Goal: Task Accomplishment & Management: Complete application form

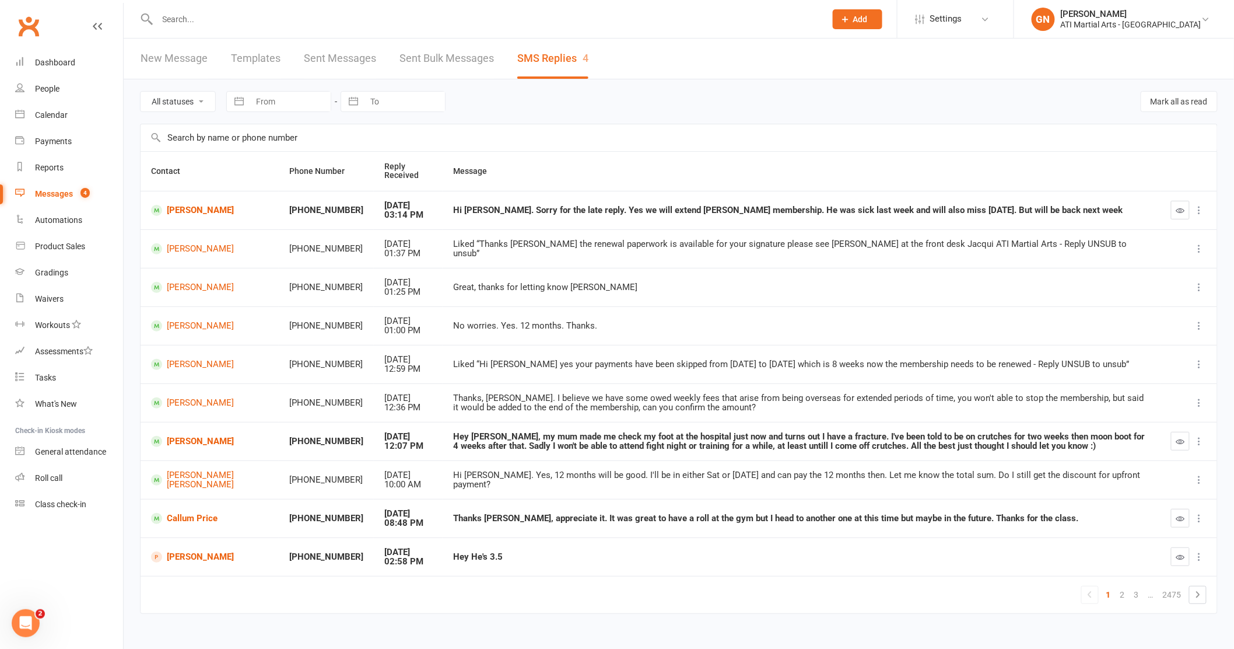
click at [181, 57] on link "New Message" at bounding box center [174, 58] width 67 height 40
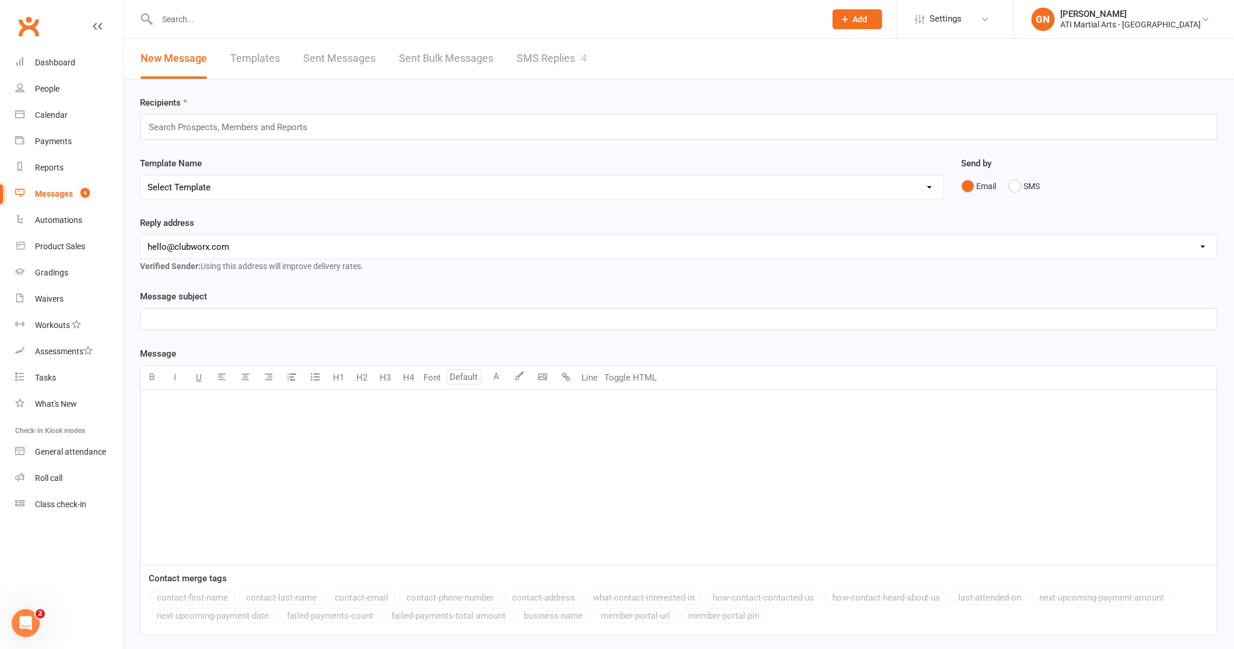
click at [572, 61] on link "SMS Replies 4" at bounding box center [552, 58] width 70 height 40
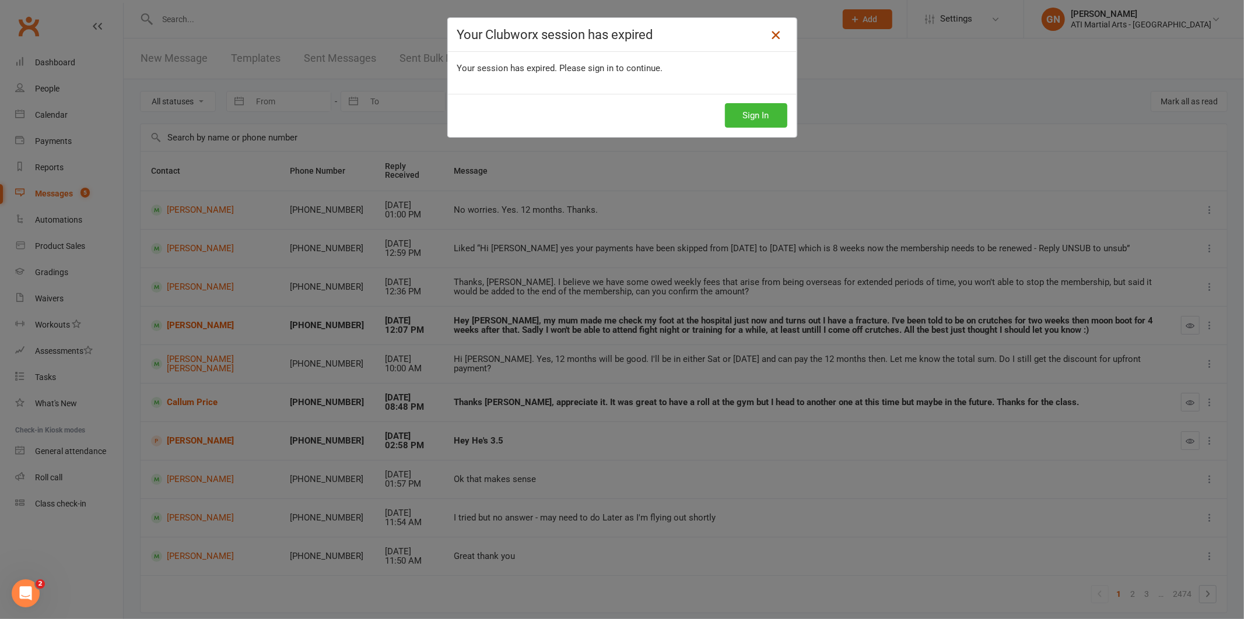
click at [774, 34] on icon at bounding box center [776, 35] width 14 height 14
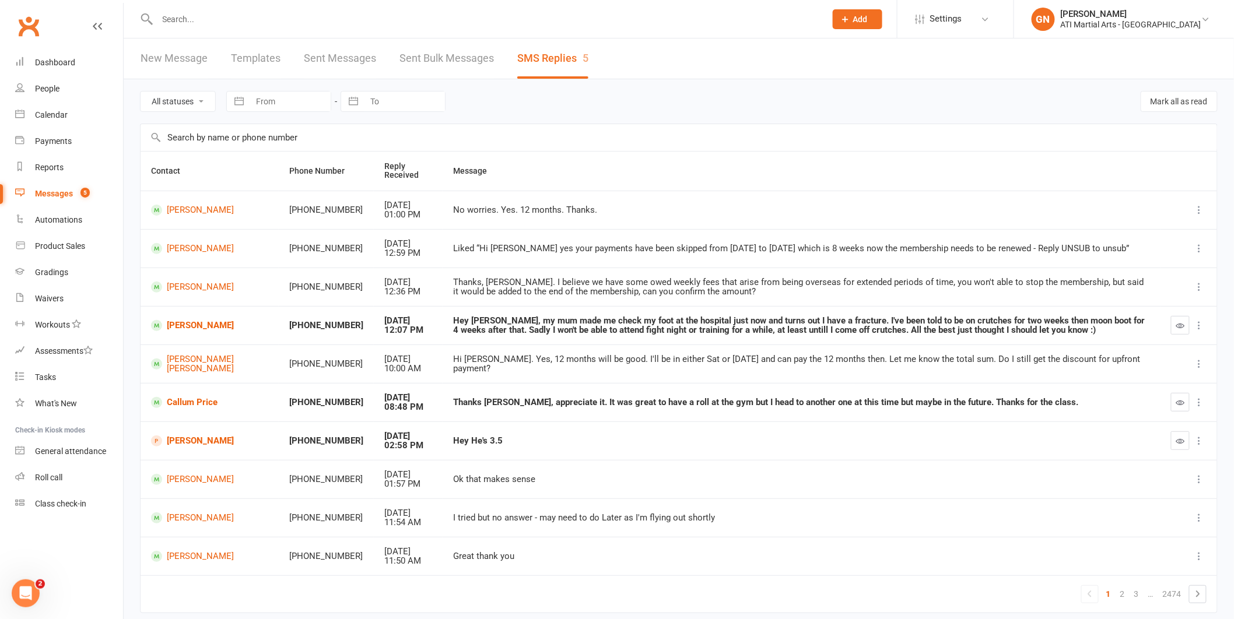
click at [201, 15] on input "text" at bounding box center [486, 19] width 664 height 16
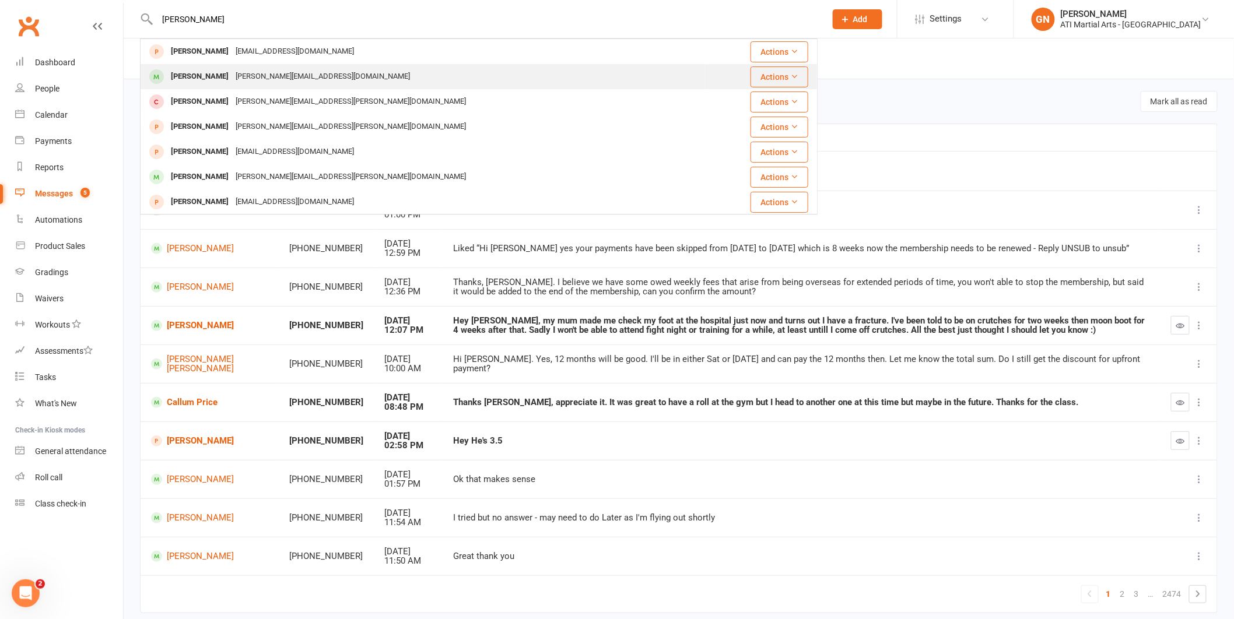
type input "[PERSON_NAME]"
click at [216, 77] on div "[PERSON_NAME]" at bounding box center [199, 76] width 65 height 17
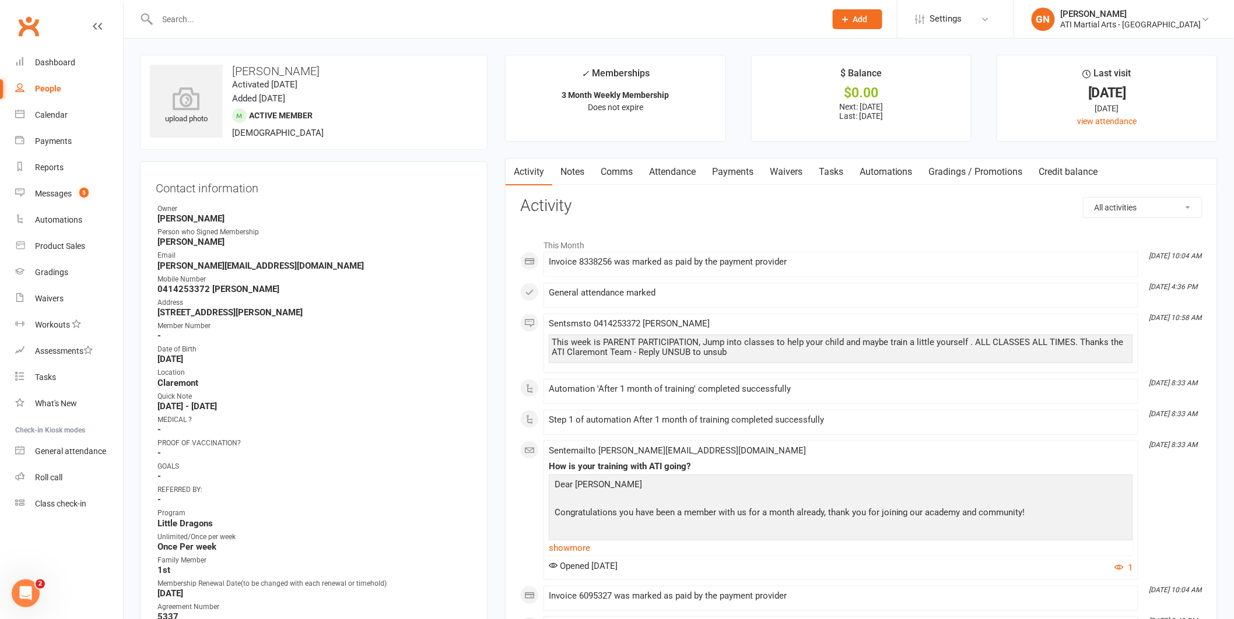
click at [249, 17] on input "text" at bounding box center [486, 19] width 664 height 16
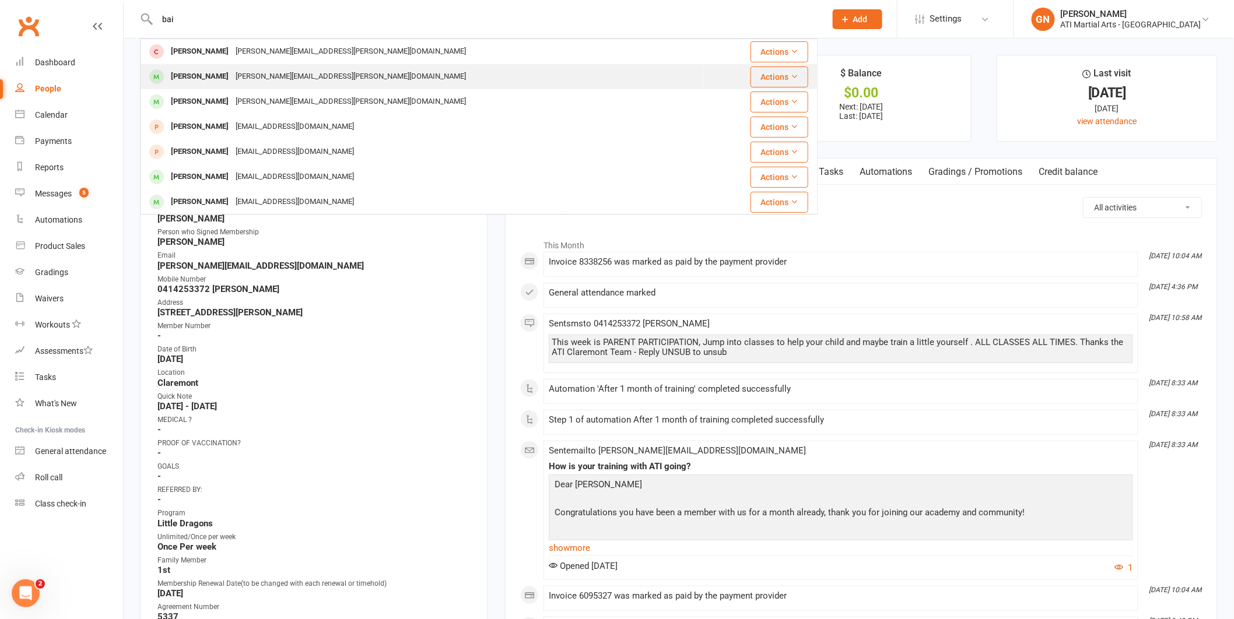
type input "bai"
click at [195, 72] on div "[PERSON_NAME]" at bounding box center [199, 76] width 65 height 17
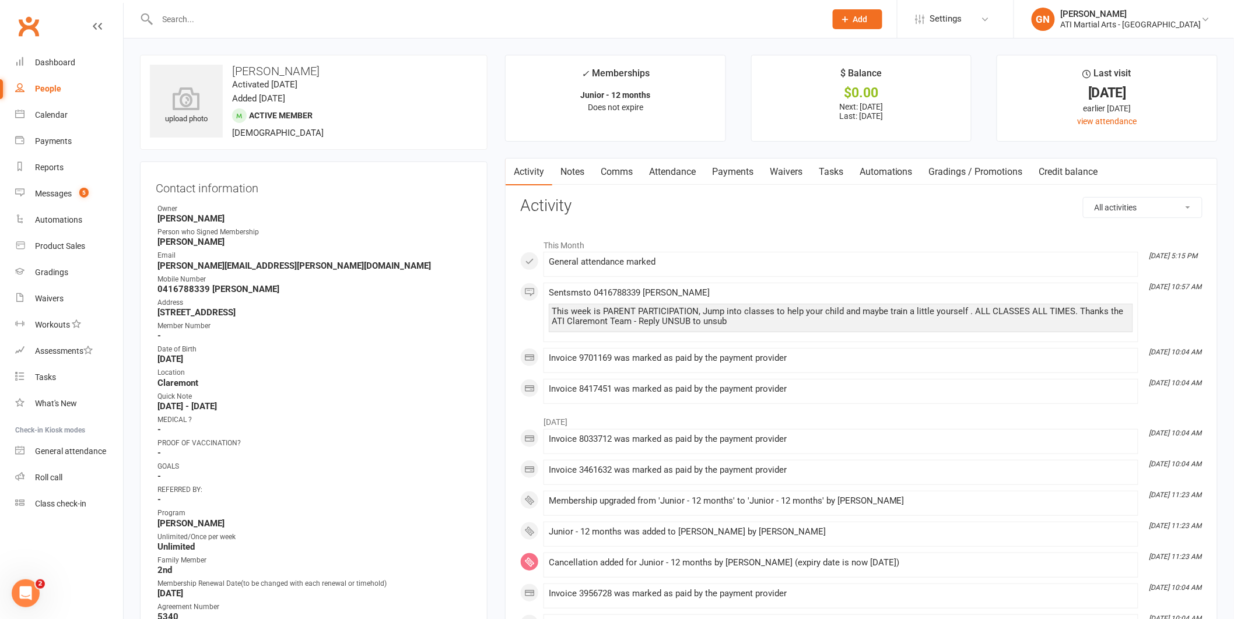
click at [622, 173] on link "Comms" at bounding box center [617, 172] width 48 height 27
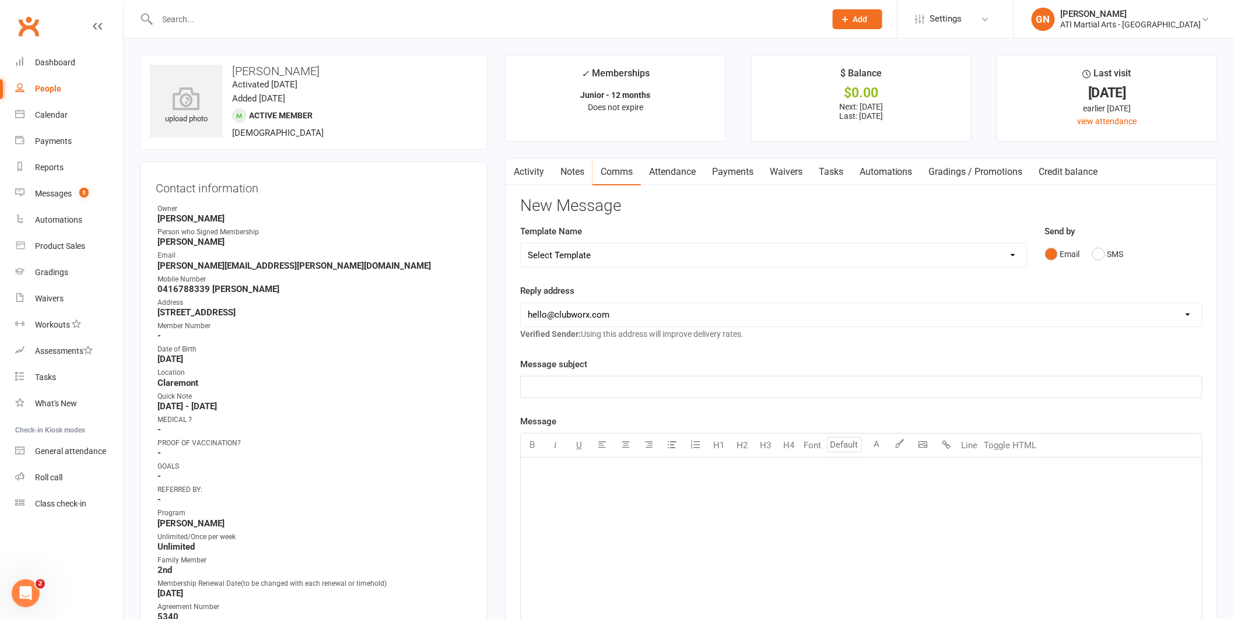
click at [578, 468] on p "﻿" at bounding box center [861, 472] width 667 height 14
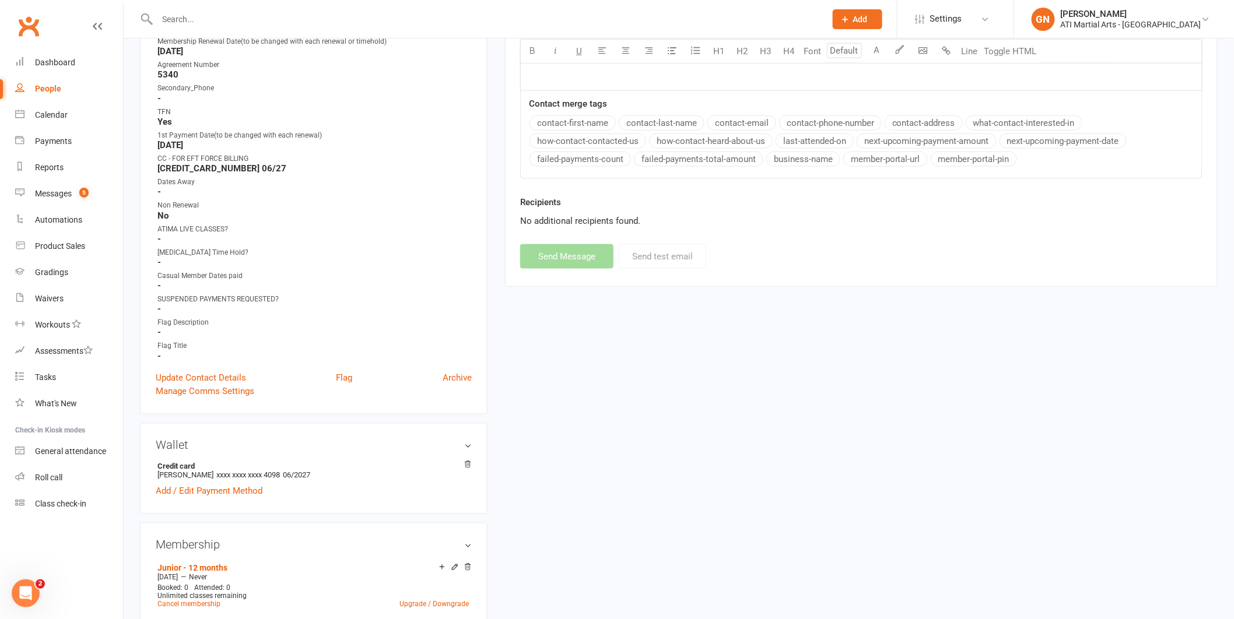
drag, startPoint x: 1037, startPoint y: 544, endPoint x: 1244, endPoint y: 619, distance: 220.5
click at [1234, 619] on html "Prospect Member Non-attending contact Class / event Appointment Grading event T…" at bounding box center [617, 454] width 1234 height 1992
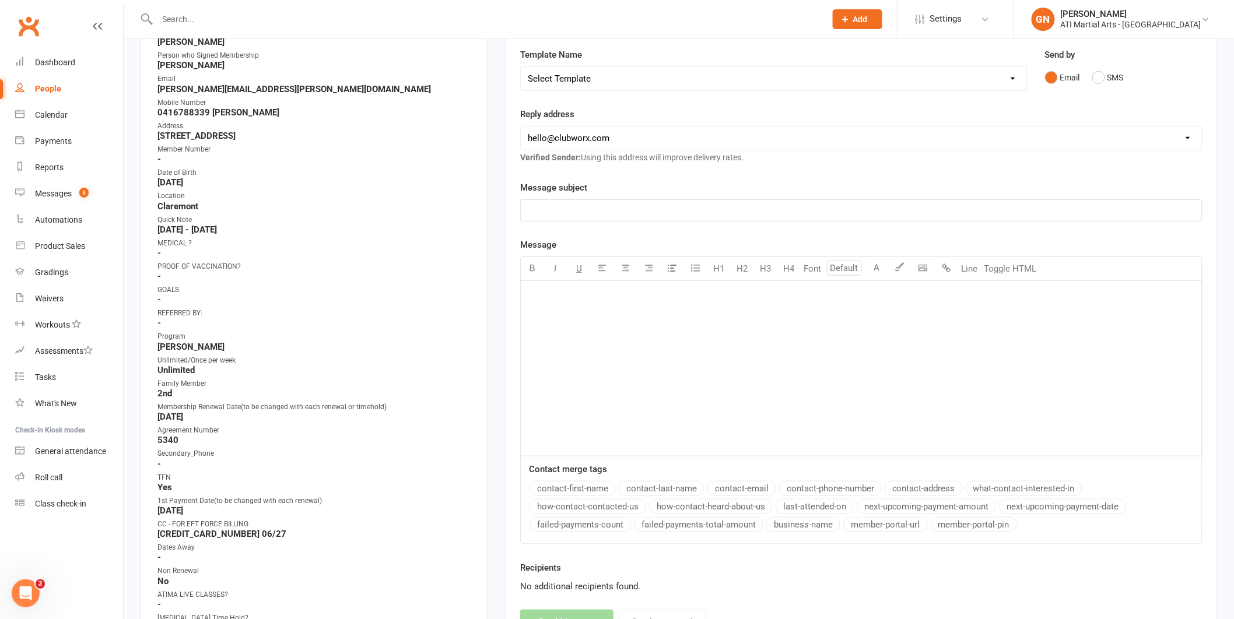
scroll to position [0, 0]
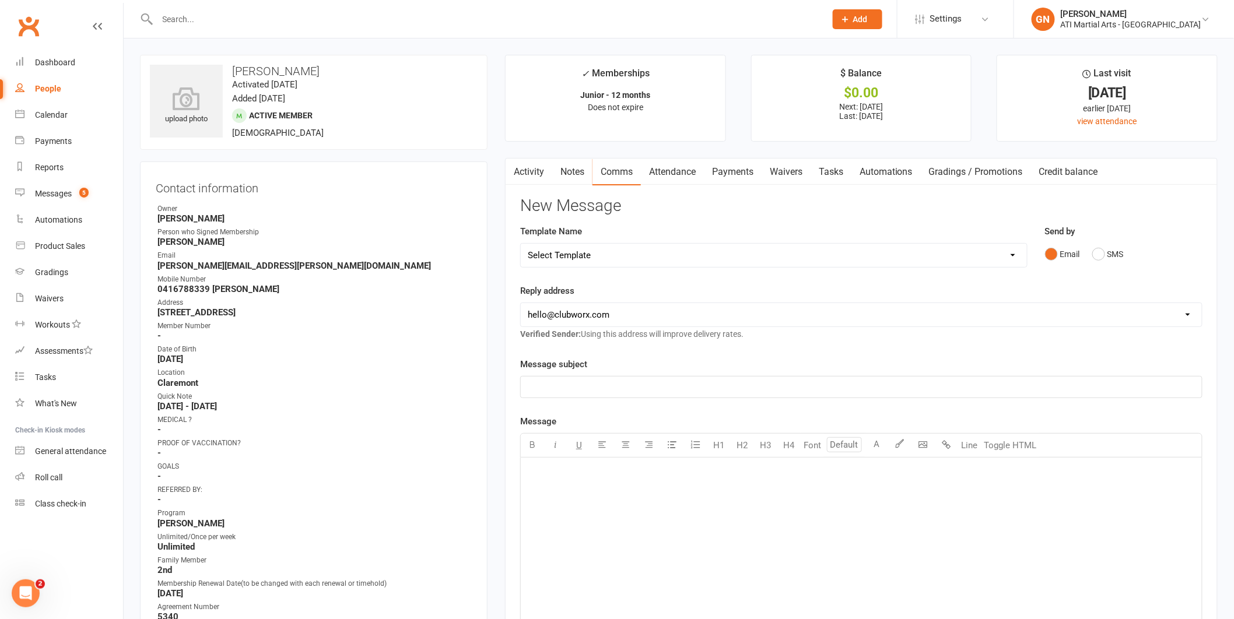
drag, startPoint x: 574, startPoint y: 476, endPoint x: 833, endPoint y: 618, distance: 295.4
click at [710, 558] on div "﻿" at bounding box center [861, 545] width 681 height 175
click at [802, 474] on span "Hi [PERSON_NAME] , We can do a private for [PERSON_NAME] and [PERSON_NAME] [DAT…" at bounding box center [779, 472] width 503 height 10
click at [828, 473] on span "Hi [PERSON_NAME] , We can do a private for [PERSON_NAME] and [PERSON_NAME] [DAT…" at bounding box center [781, 472] width 506 height 10
click at [837, 474] on span "Hi [PERSON_NAME] , We can do a private for [PERSON_NAME] and [PERSON_NAME] [DAT…" at bounding box center [835, 472] width 615 height 10
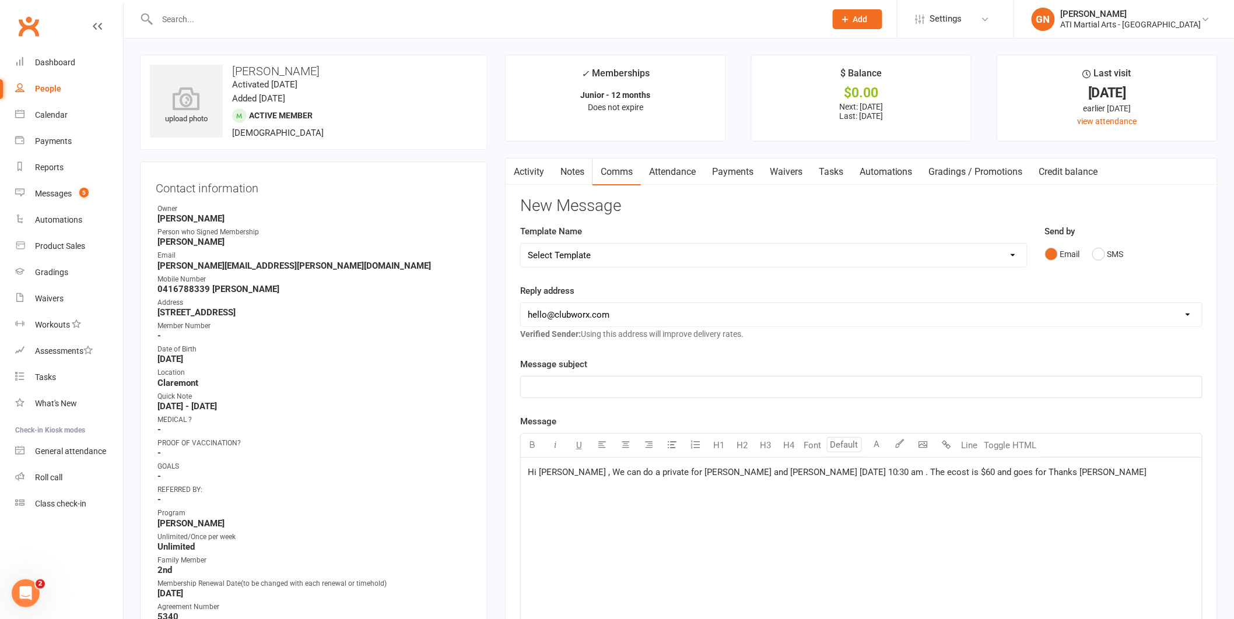
click at [938, 471] on span "Hi [PERSON_NAME] , We can do a private for [PERSON_NAME] and [PERSON_NAME] [DAT…" at bounding box center [837, 472] width 619 height 10
click at [844, 475] on span "Hi [PERSON_NAME] , We can do a private for [PERSON_NAME] and [PERSON_NAME] [DAT…" at bounding box center [860, 472] width 665 height 10
click at [1100, 254] on button "SMS" at bounding box center [1107, 254] width 31 height 22
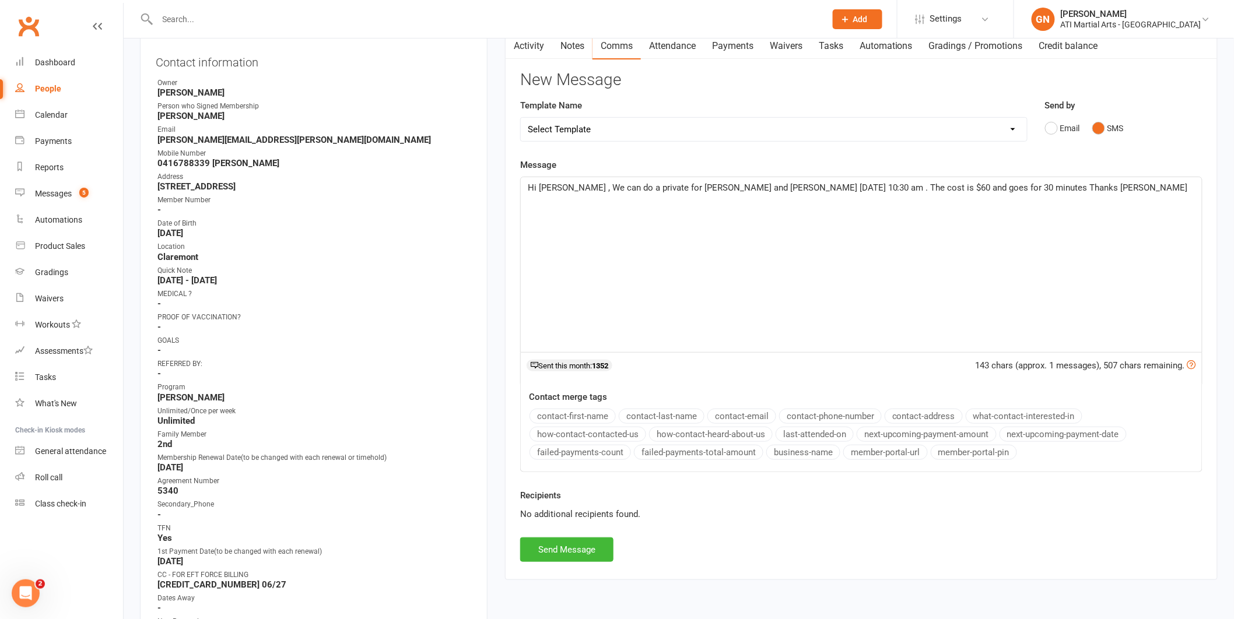
scroll to position [163, 0]
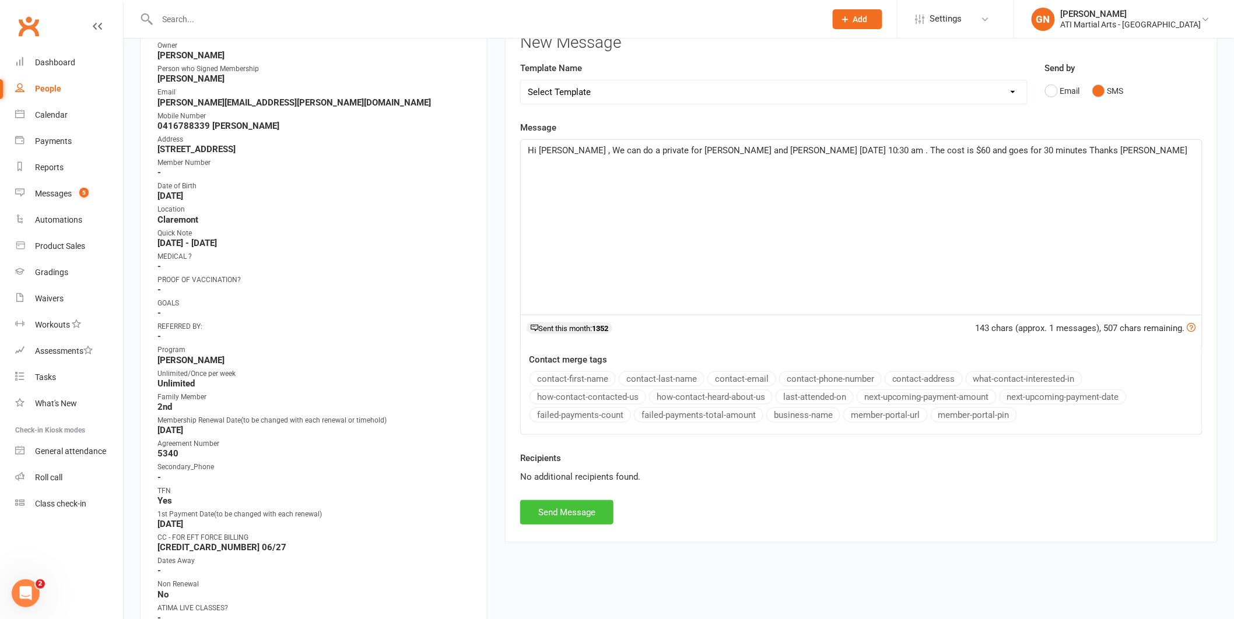
click at [570, 517] on button "Send Message" at bounding box center [566, 512] width 93 height 24
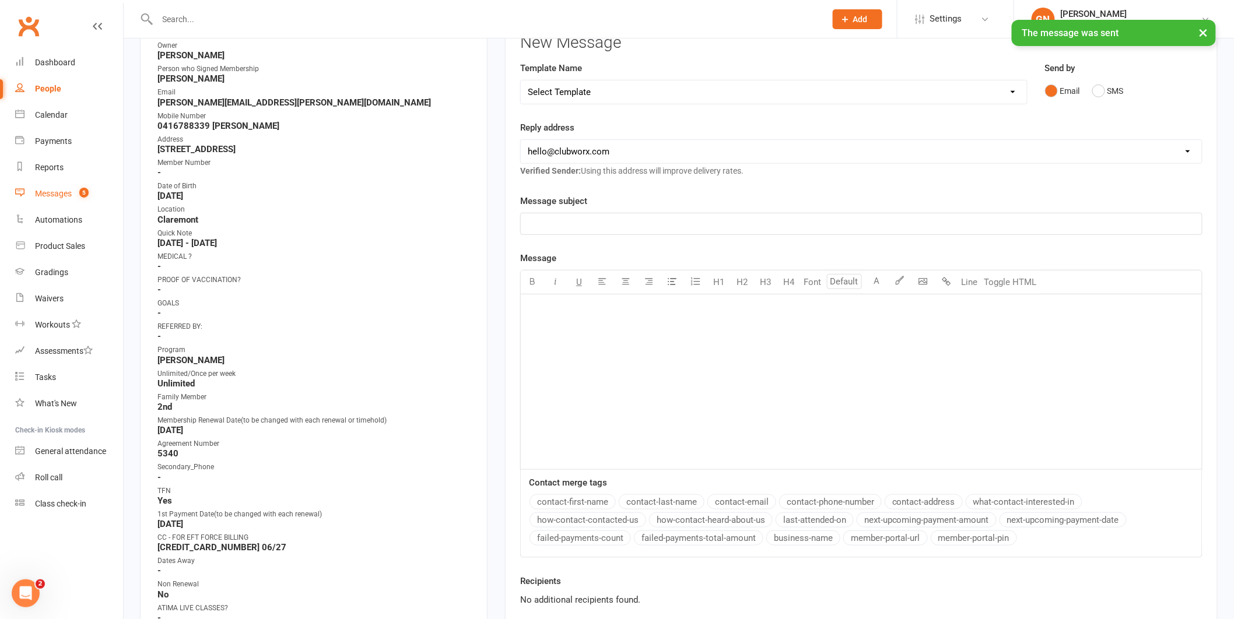
click at [50, 195] on div "Messages" at bounding box center [53, 193] width 37 height 9
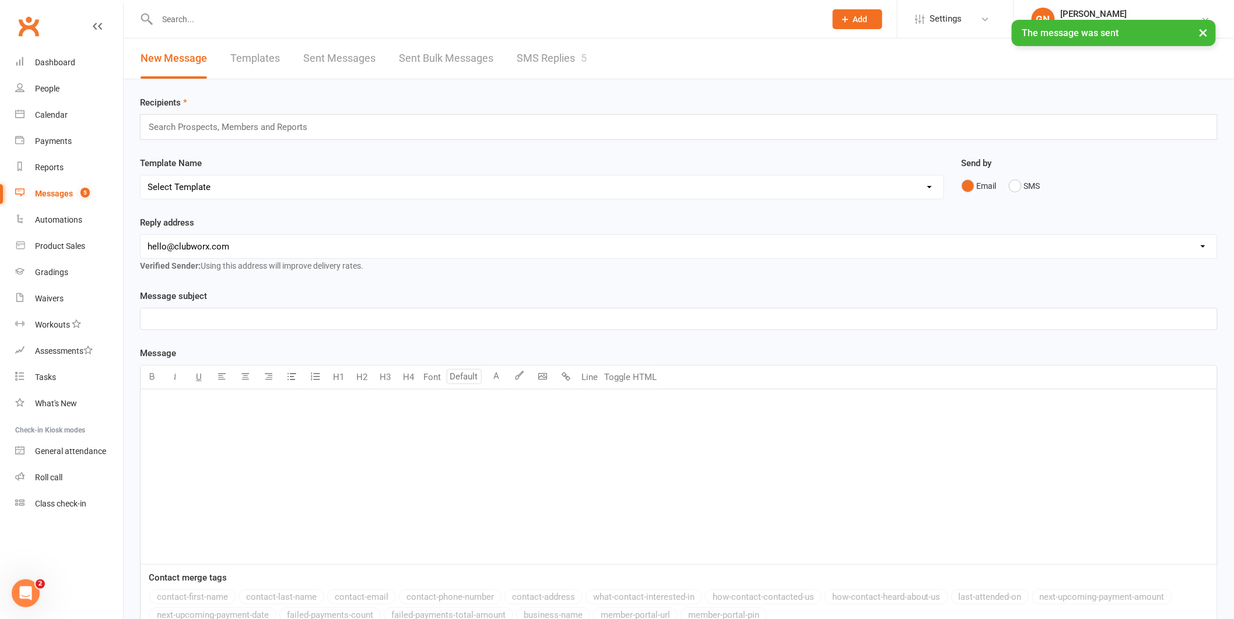
click at [544, 54] on link "SMS Replies 5" at bounding box center [552, 58] width 70 height 40
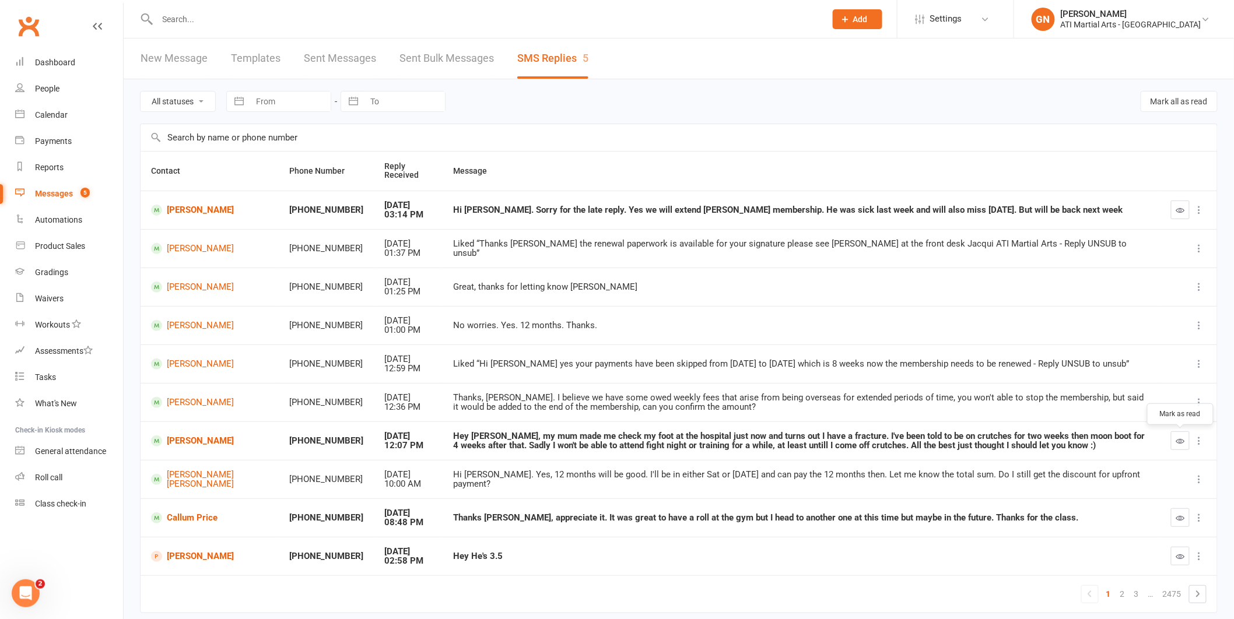
click at [1180, 437] on icon "button" at bounding box center [1180, 441] width 9 height 9
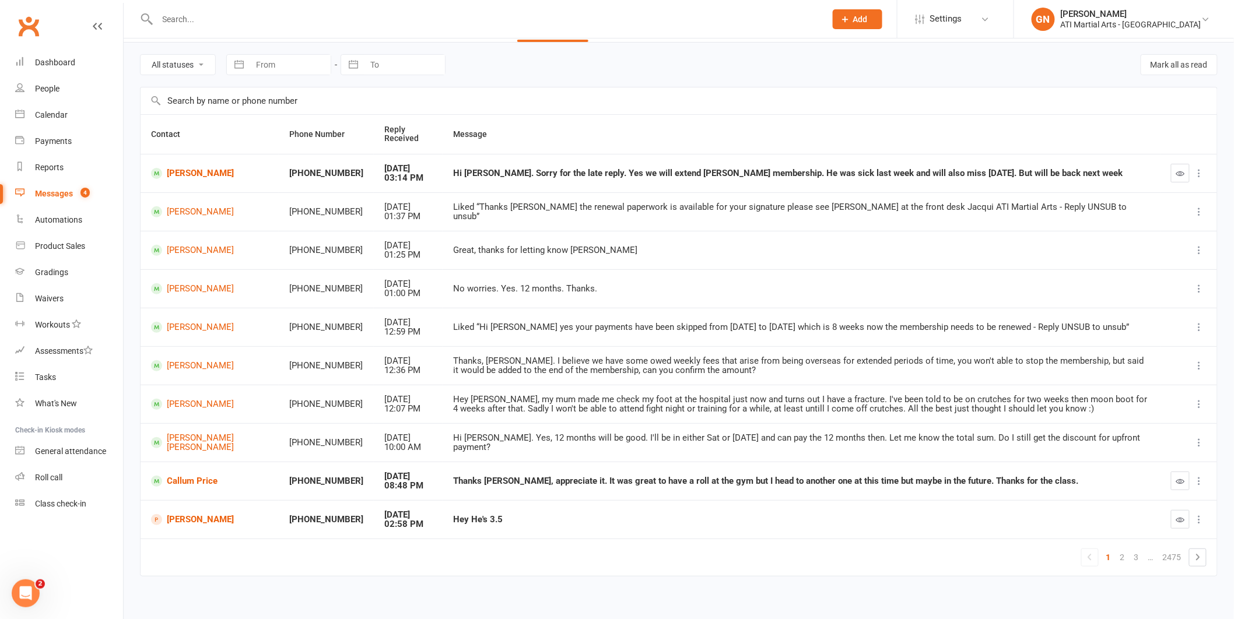
scroll to position [44, 0]
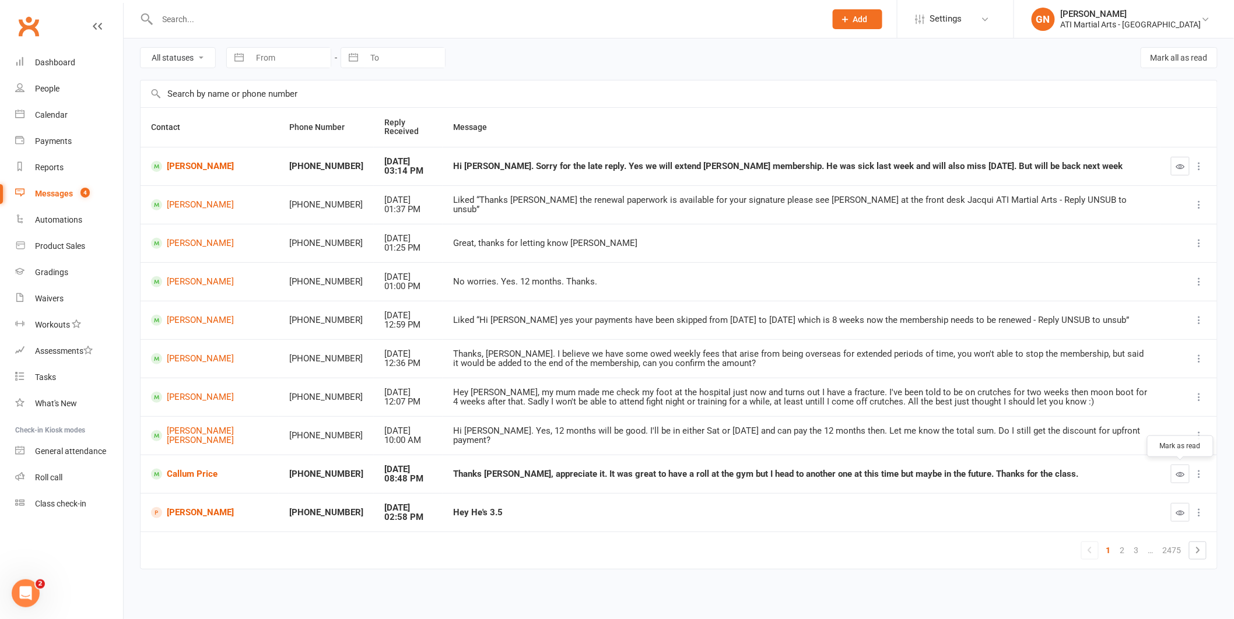
click at [1175, 474] on button "button" at bounding box center [1180, 474] width 19 height 19
click at [1120, 551] on link "2" at bounding box center [1123, 550] width 14 height 16
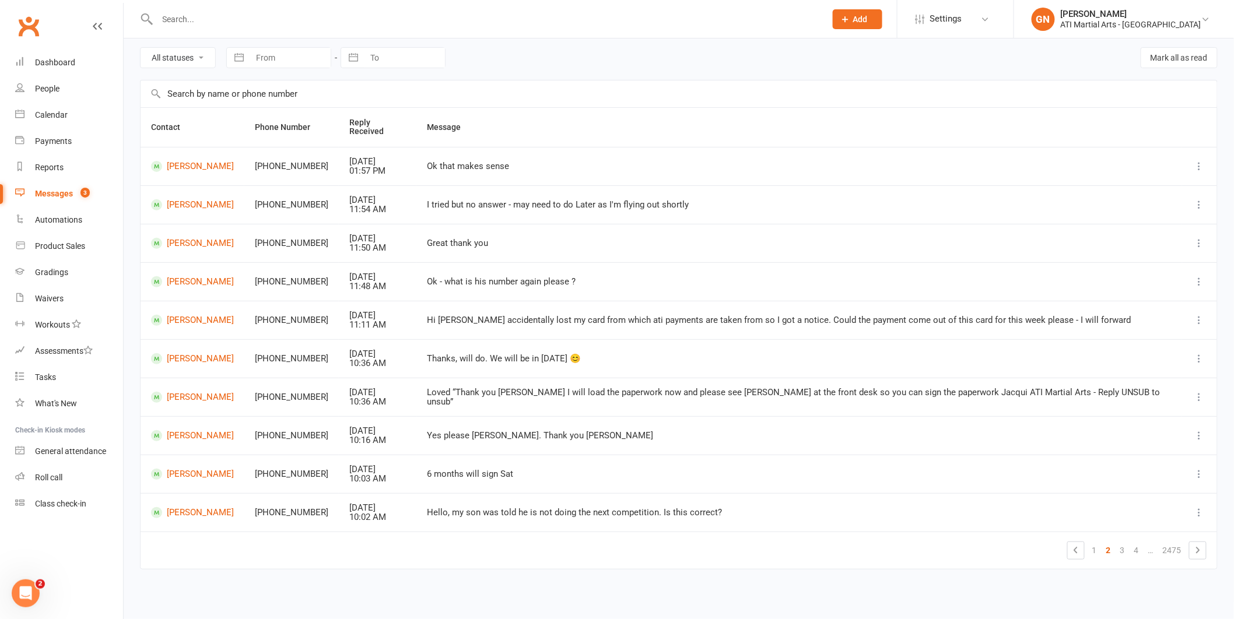
scroll to position [36, 0]
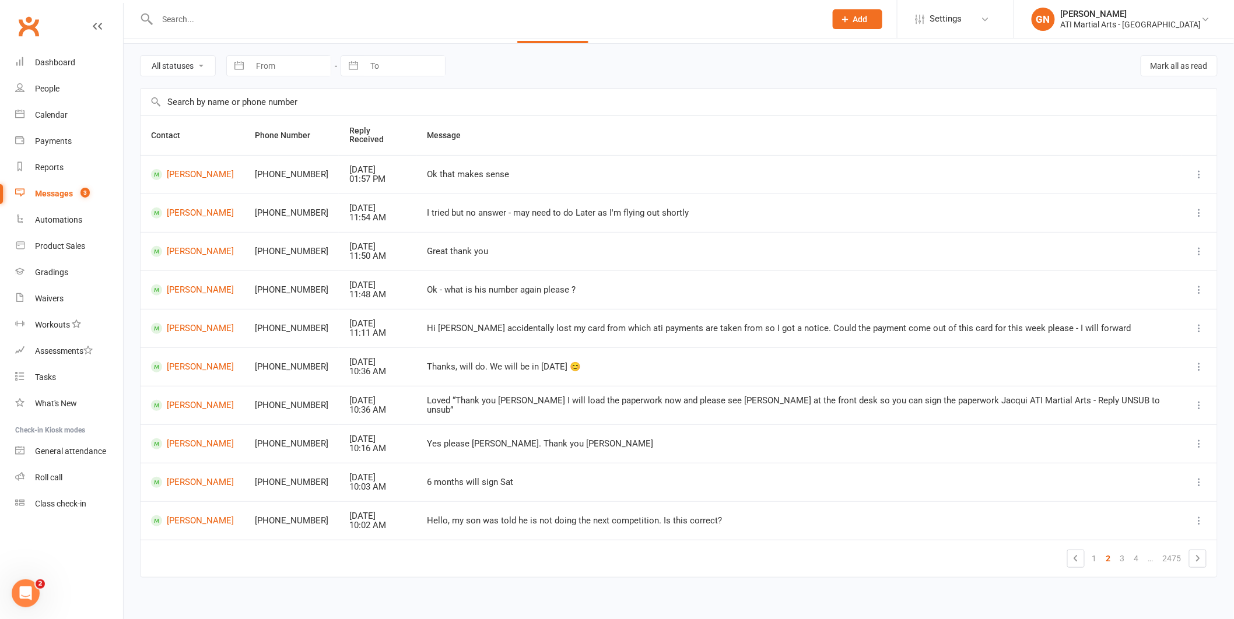
drag, startPoint x: 215, startPoint y: 21, endPoint x: 380, endPoint y: 51, distance: 167.7
click at [215, 21] on input "text" at bounding box center [486, 19] width 664 height 16
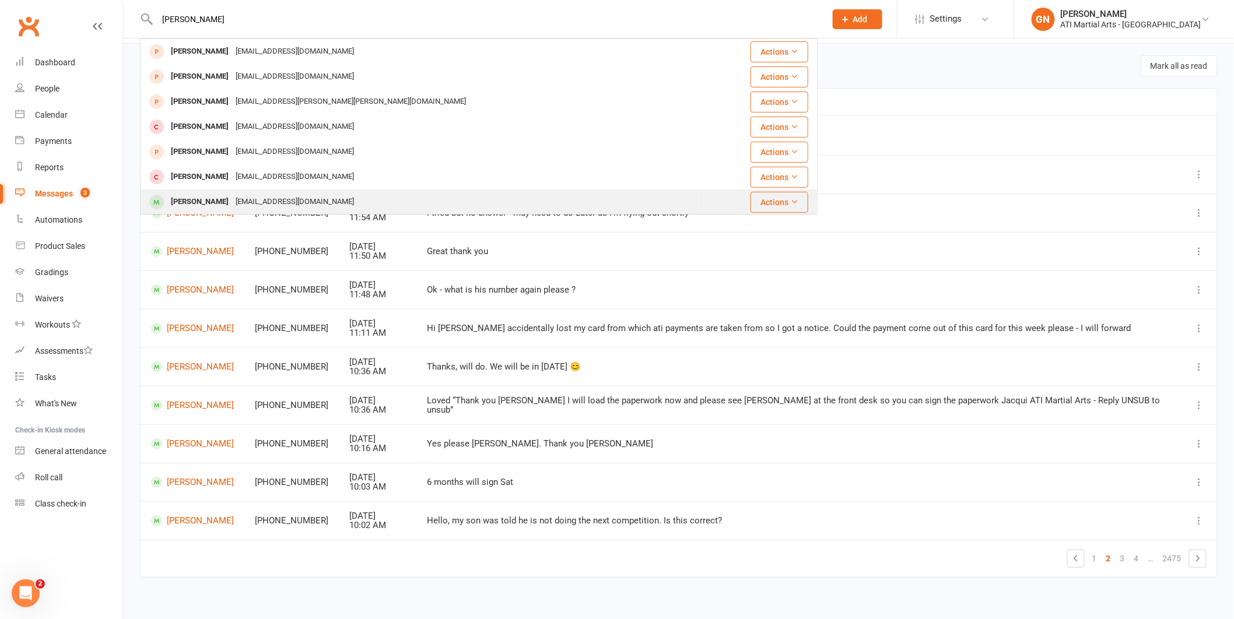
type input "[PERSON_NAME]"
click at [207, 203] on div "[PERSON_NAME]" at bounding box center [199, 202] width 65 height 17
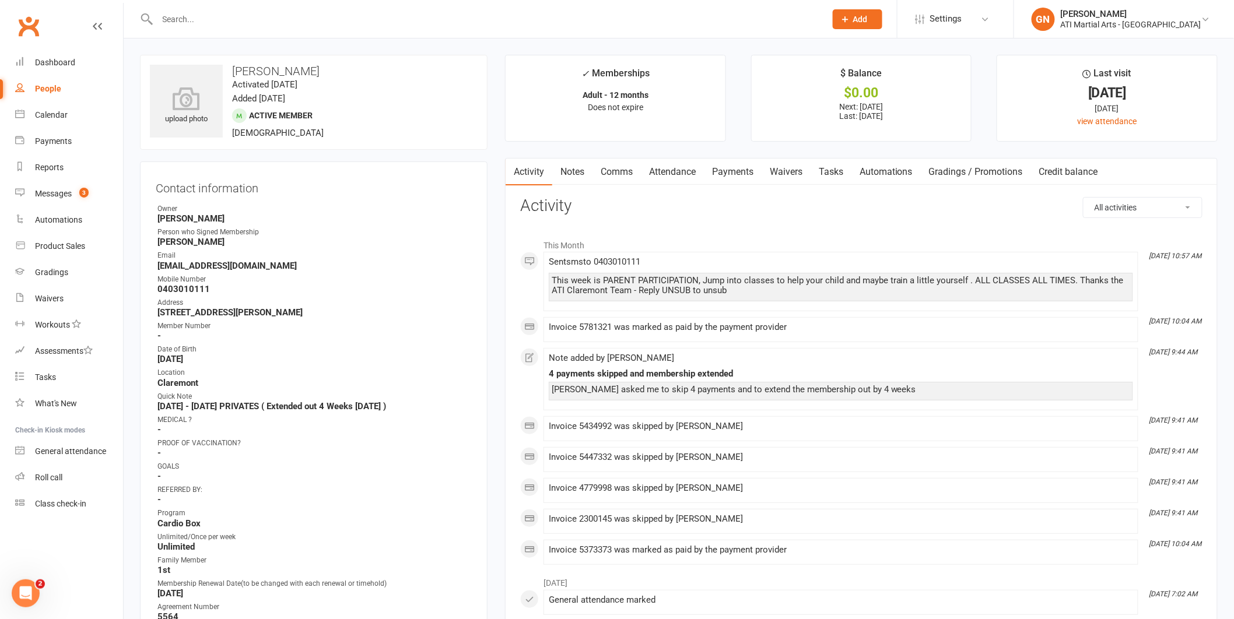
click at [612, 177] on link "Comms" at bounding box center [617, 172] width 48 height 27
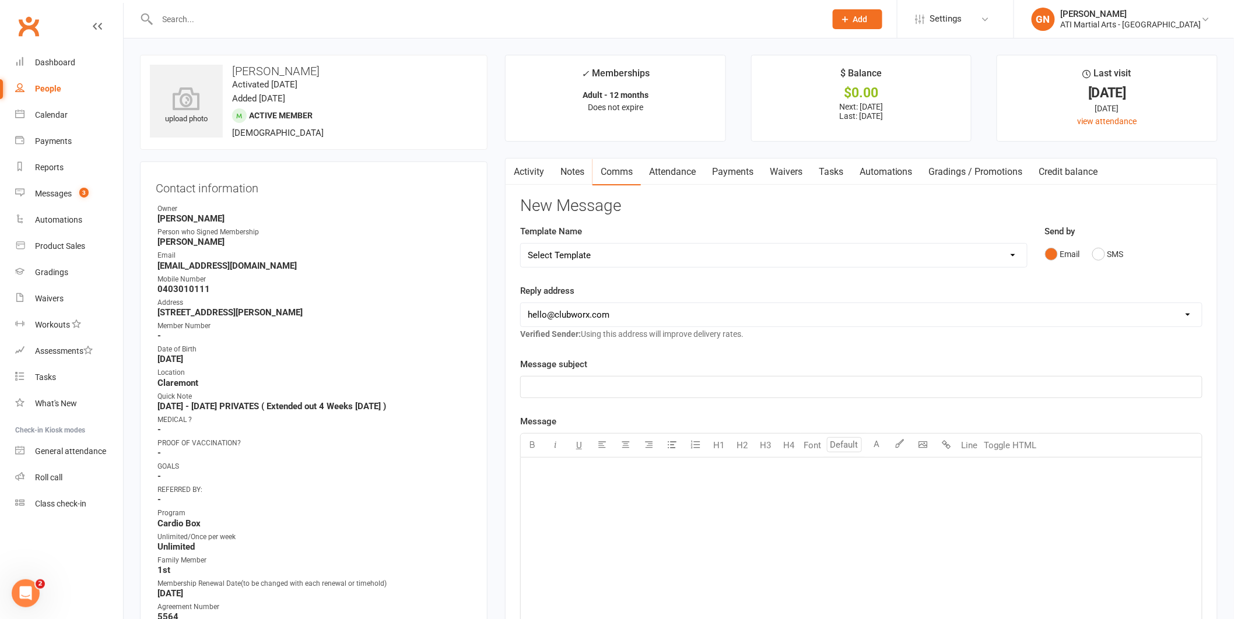
click at [584, 486] on div "﻿" at bounding box center [861, 545] width 681 height 175
click at [1103, 255] on button "SMS" at bounding box center [1107, 254] width 31 height 22
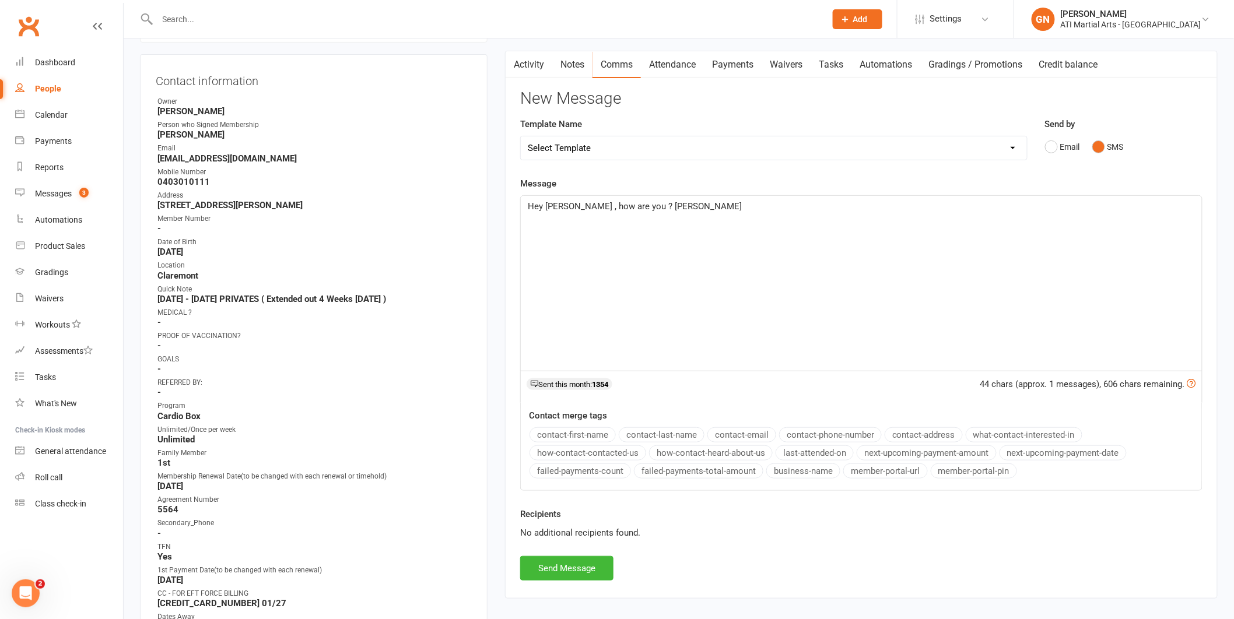
scroll to position [182, 0]
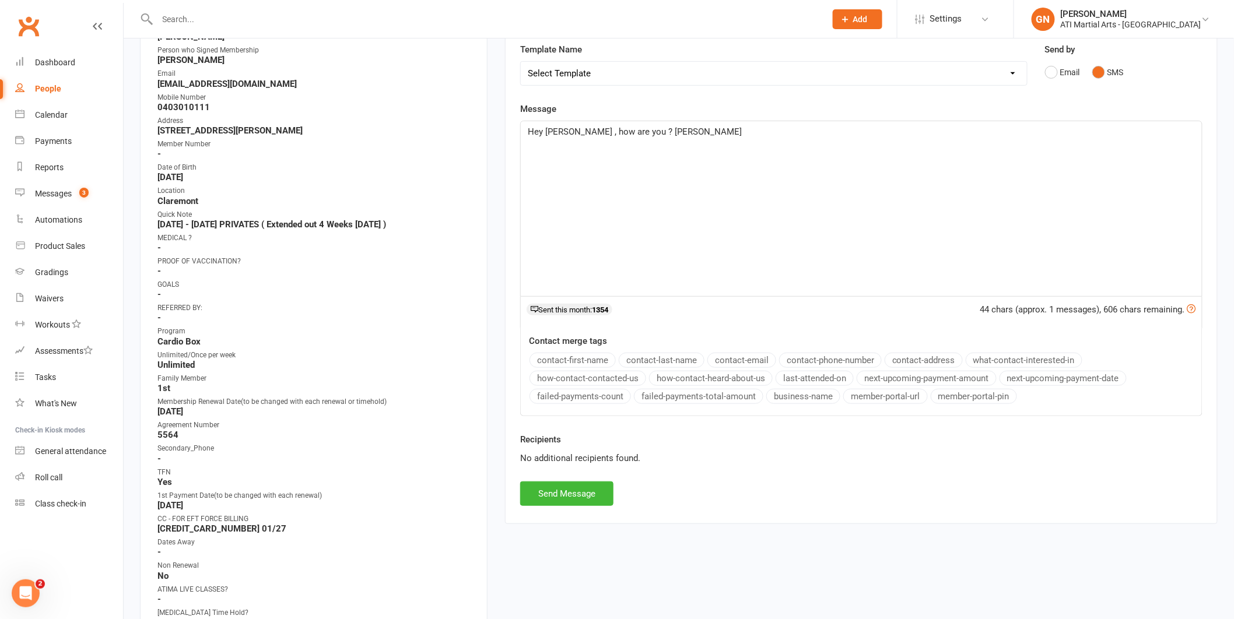
click at [558, 507] on div "Activity Notes Comms Attendance Payments Waivers Tasks Automations Gradings / P…" at bounding box center [861, 250] width 713 height 548
click at [558, 503] on button "Send Message" at bounding box center [566, 494] width 93 height 24
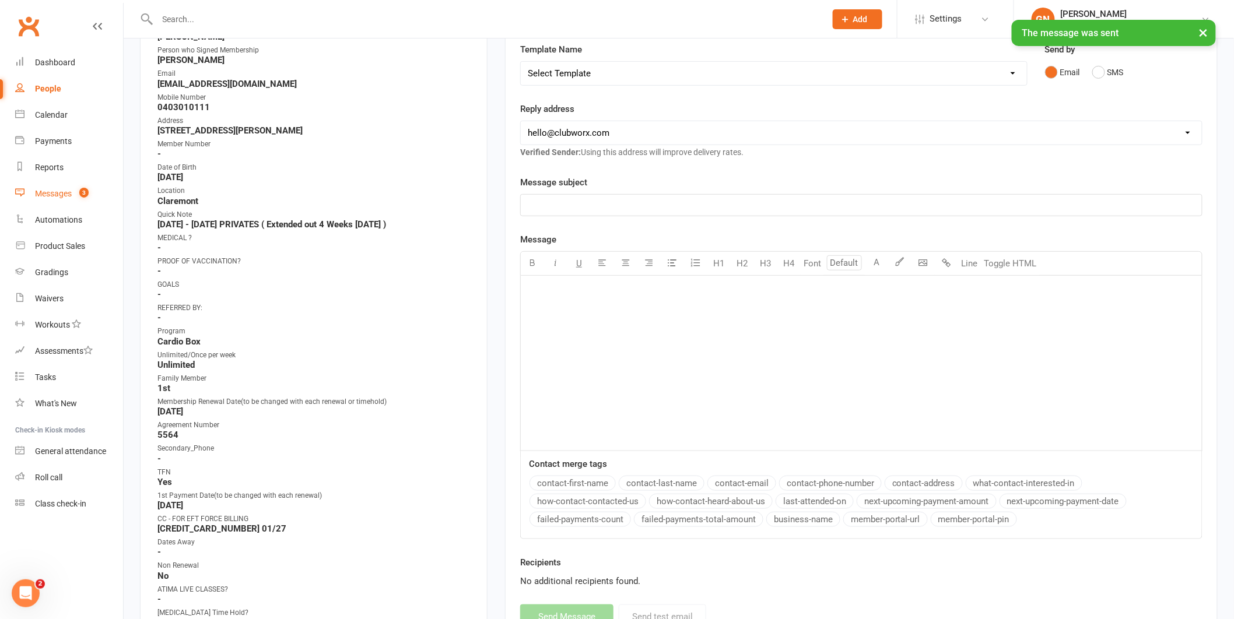
click at [48, 191] on div "Messages" at bounding box center [53, 193] width 37 height 9
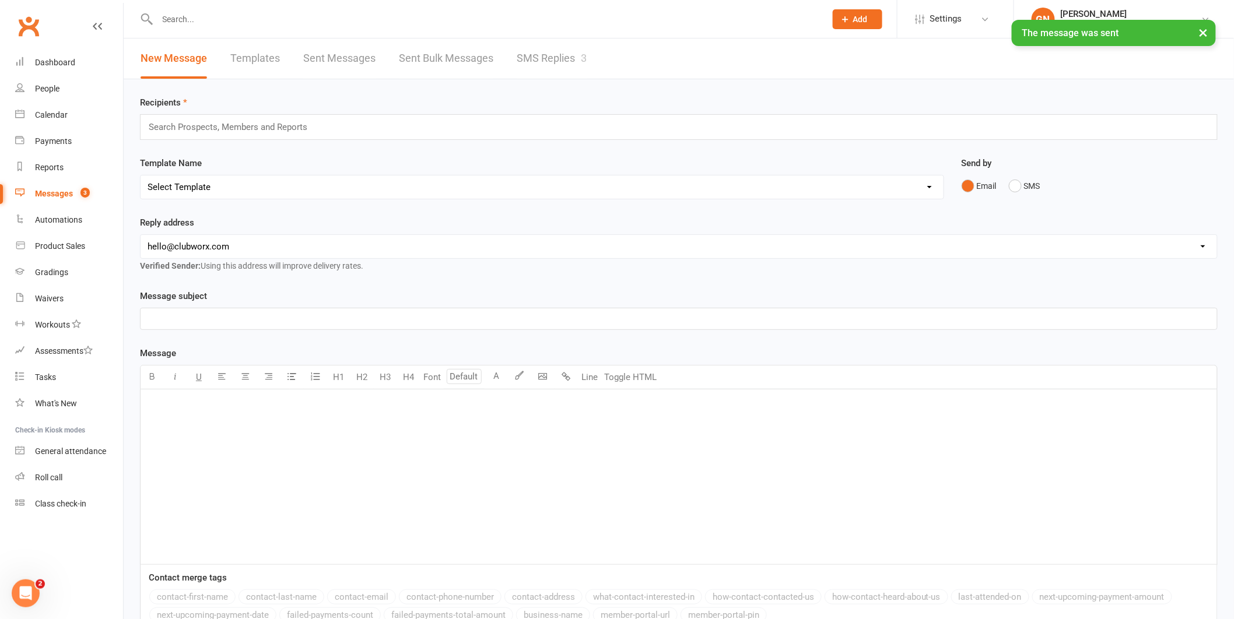
click at [537, 61] on link "SMS Replies 3" at bounding box center [552, 58] width 70 height 40
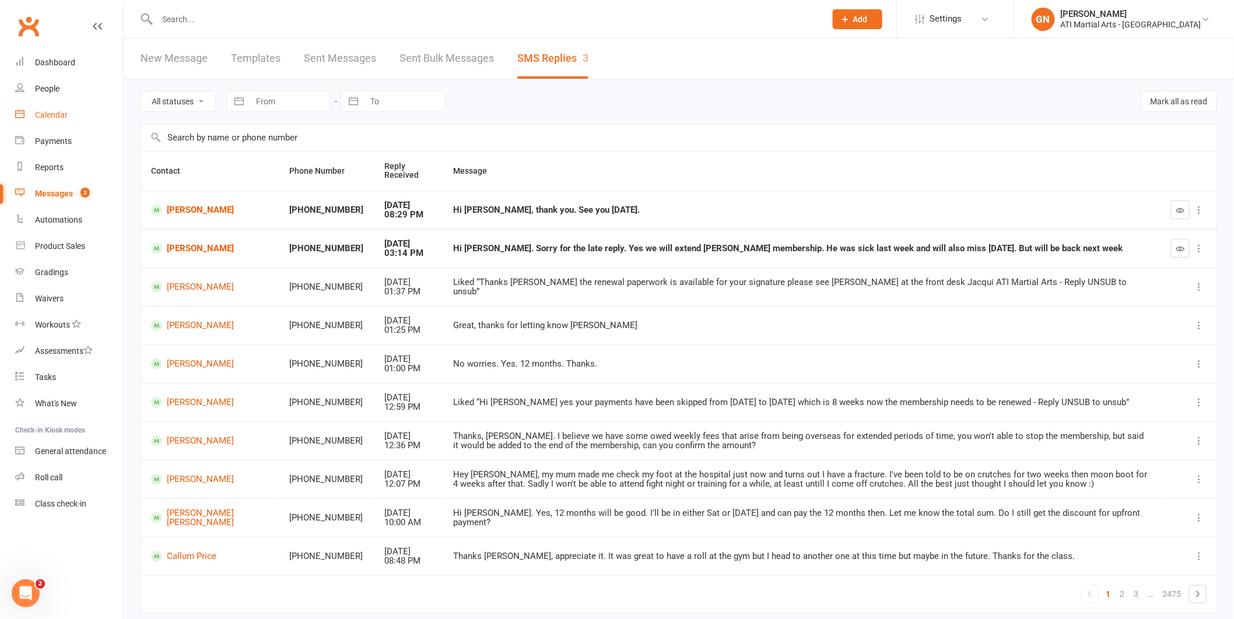
click at [55, 117] on div "Calendar" at bounding box center [51, 114] width 33 height 9
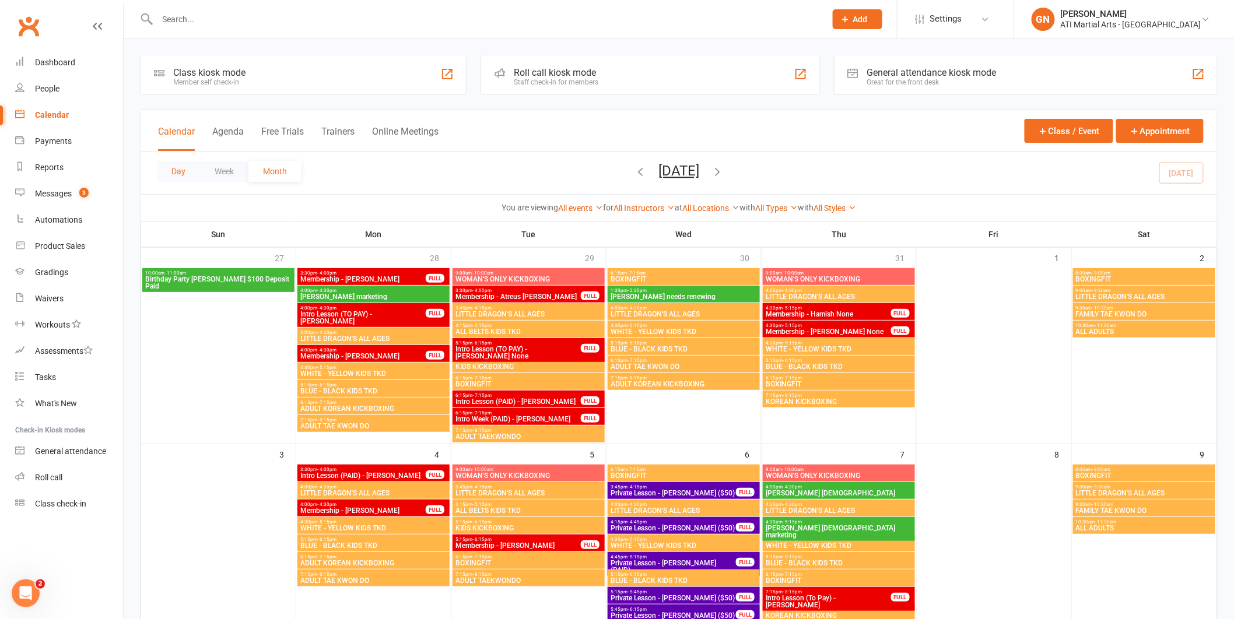
click at [175, 168] on button "Day" at bounding box center [178, 171] width 43 height 21
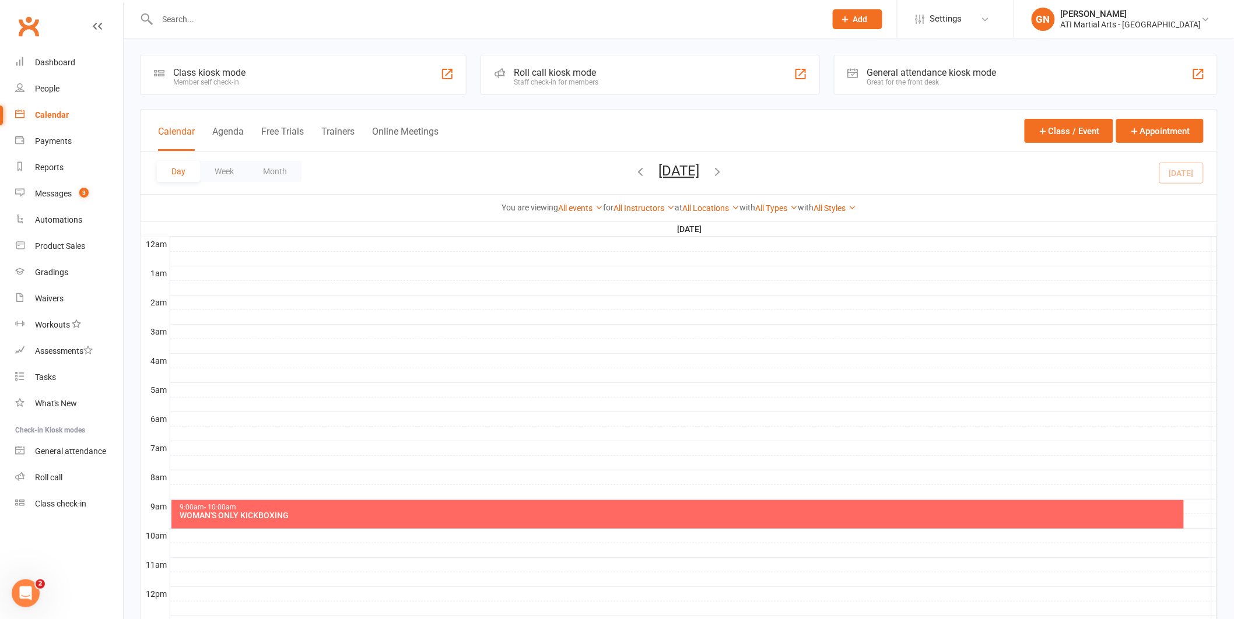
click at [724, 171] on icon "button" at bounding box center [717, 171] width 13 height 13
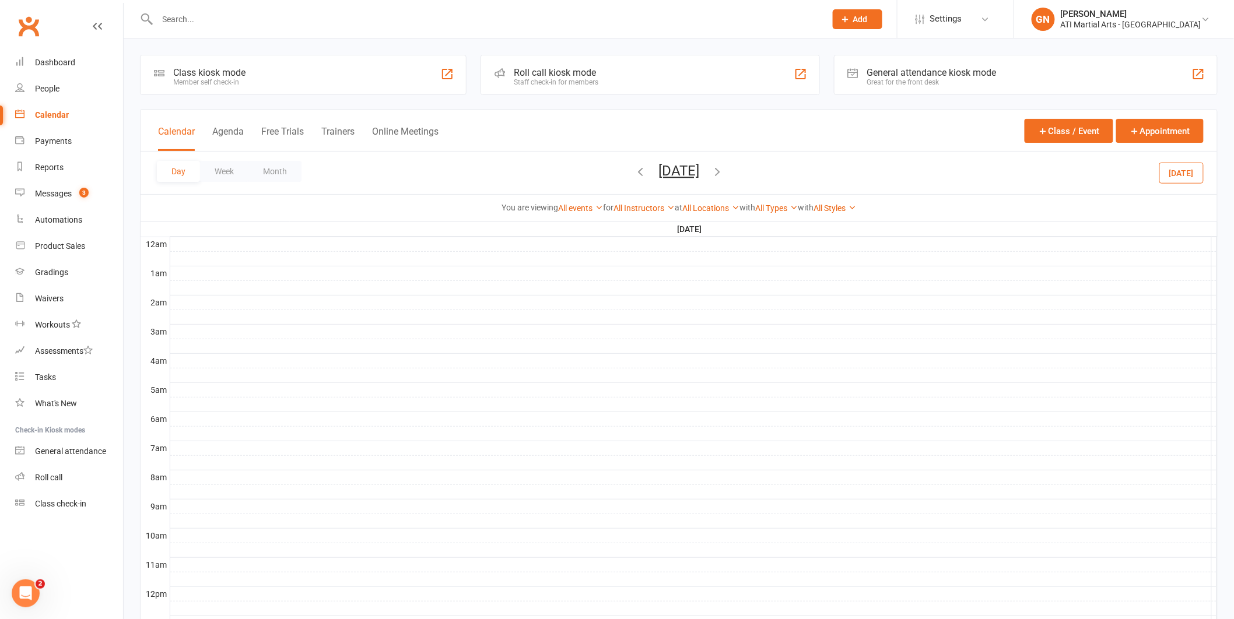
click at [724, 170] on icon "button" at bounding box center [717, 171] width 13 height 13
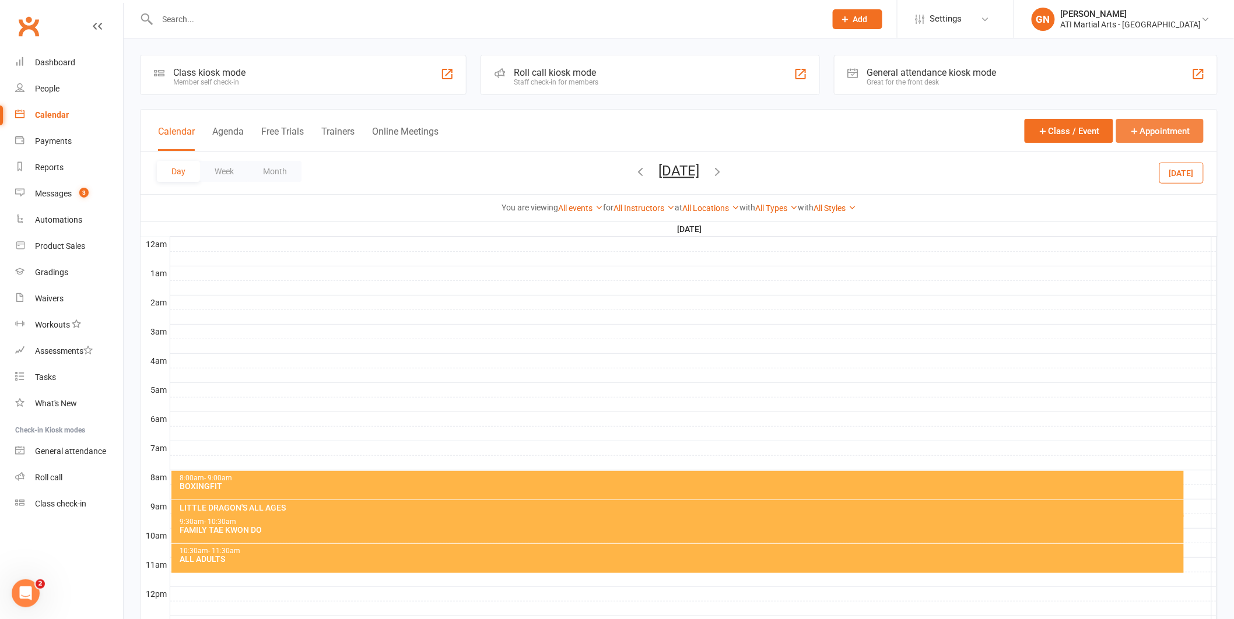
click at [1169, 134] on button "Appointment" at bounding box center [1159, 131] width 87 height 24
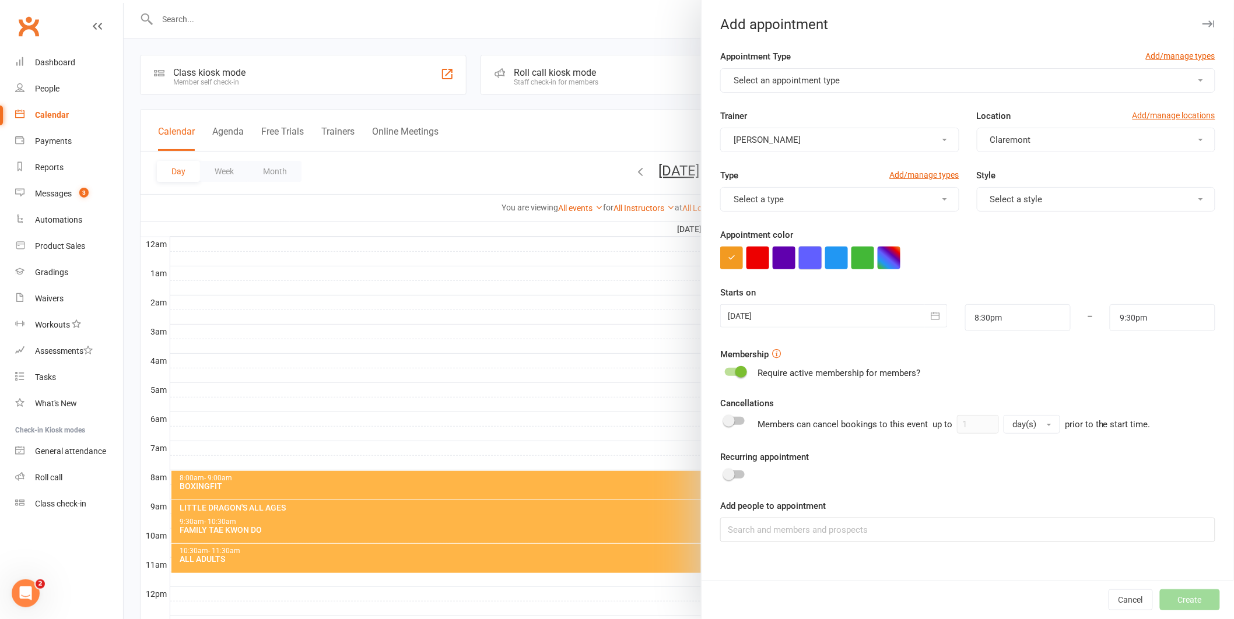
click at [809, 262] on button "button" at bounding box center [810, 258] width 23 height 23
click at [930, 312] on icon "button" at bounding box center [936, 316] width 12 height 12
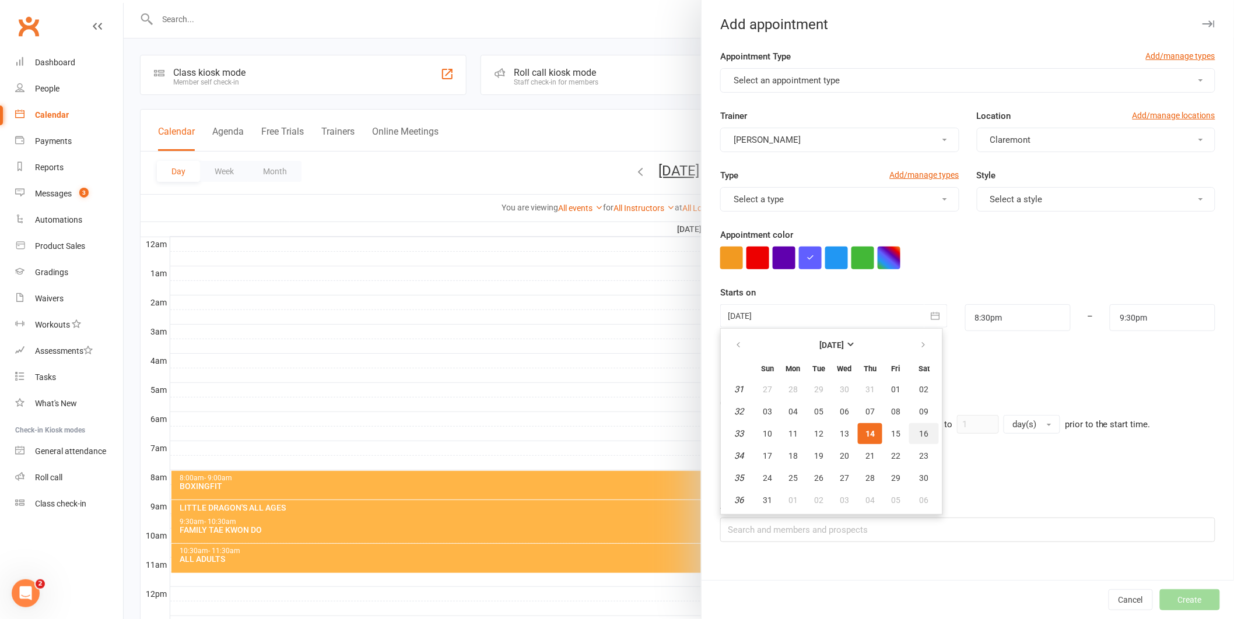
click at [920, 429] on span "16" at bounding box center [924, 433] width 9 height 9
type input "[DATE]"
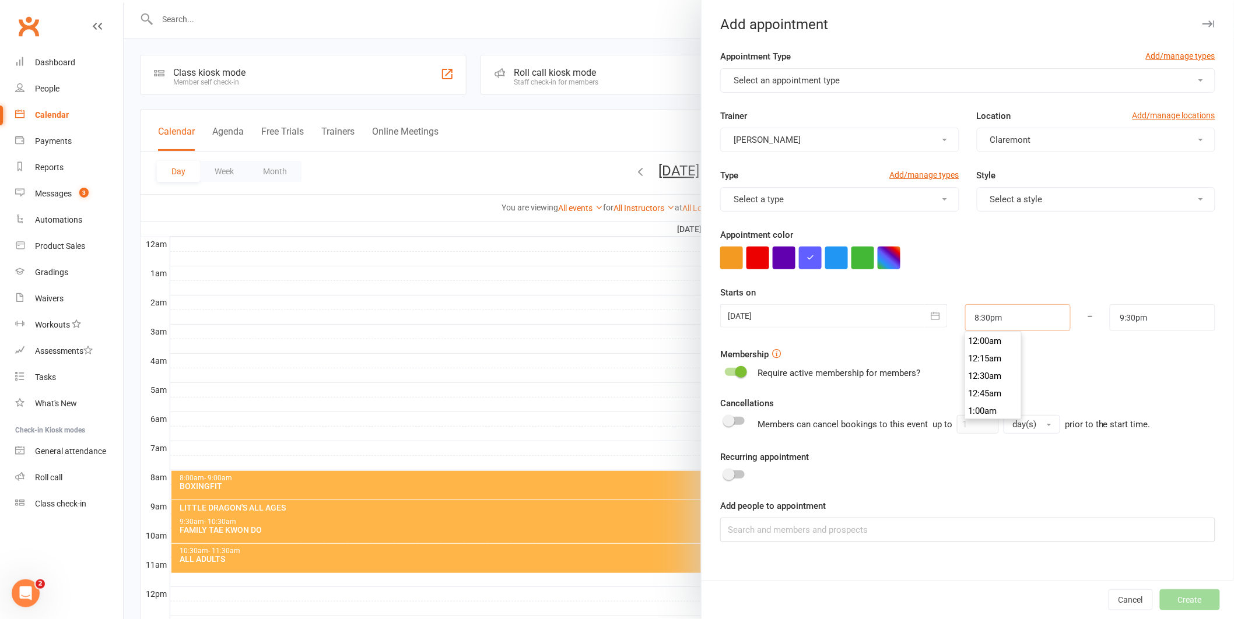
click at [1039, 319] on input "8:30pm" at bounding box center [1018, 317] width 106 height 27
type input "10:30am"
click at [989, 390] on li "10:30am" at bounding box center [994, 396] width 56 height 17
click at [1138, 317] on input "11:30am" at bounding box center [1163, 317] width 106 height 27
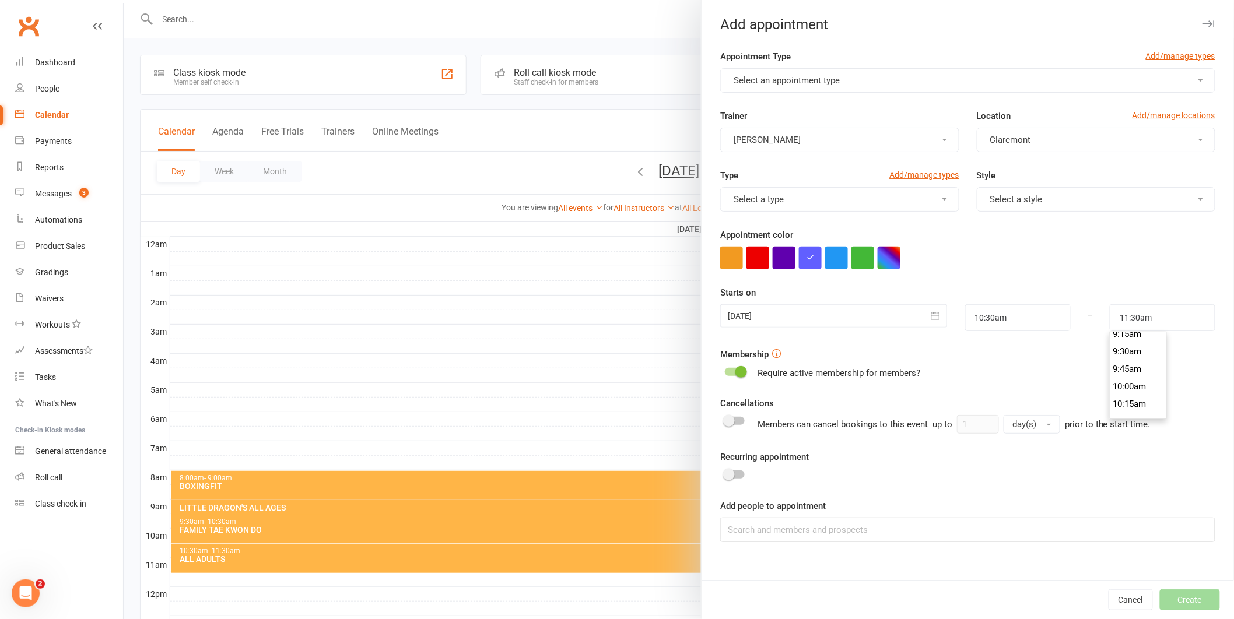
scroll to position [726, 0]
type input "11:00am"
click at [1110, 385] on li "11:00am" at bounding box center [1138, 384] width 56 height 17
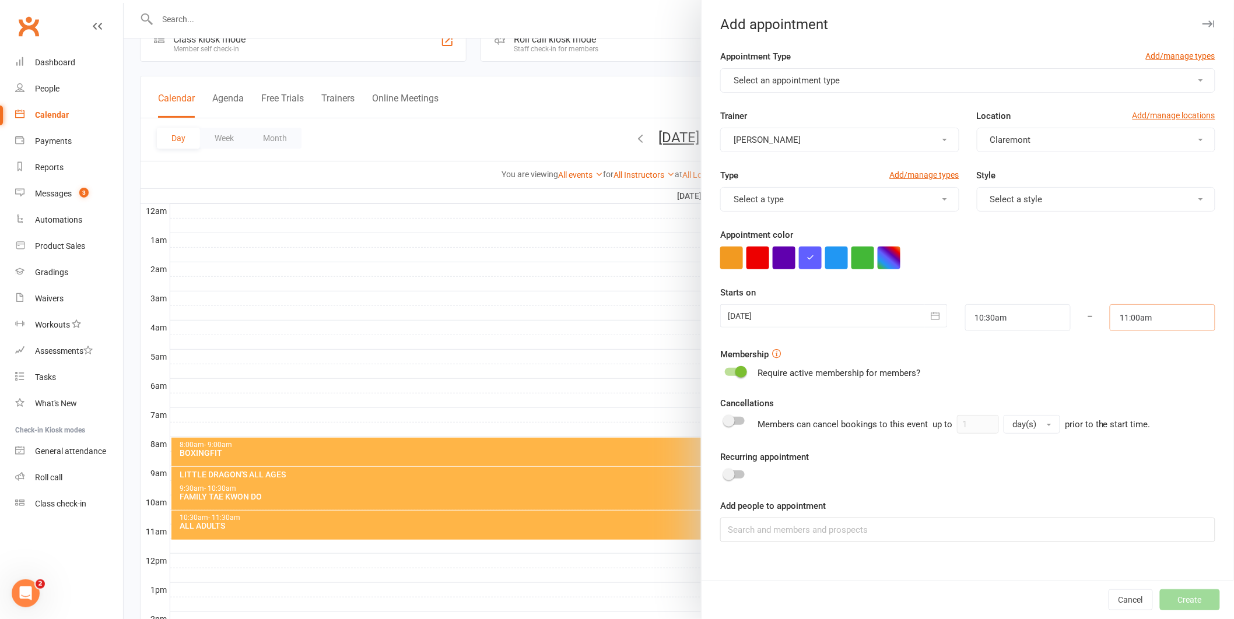
scroll to position [51, 0]
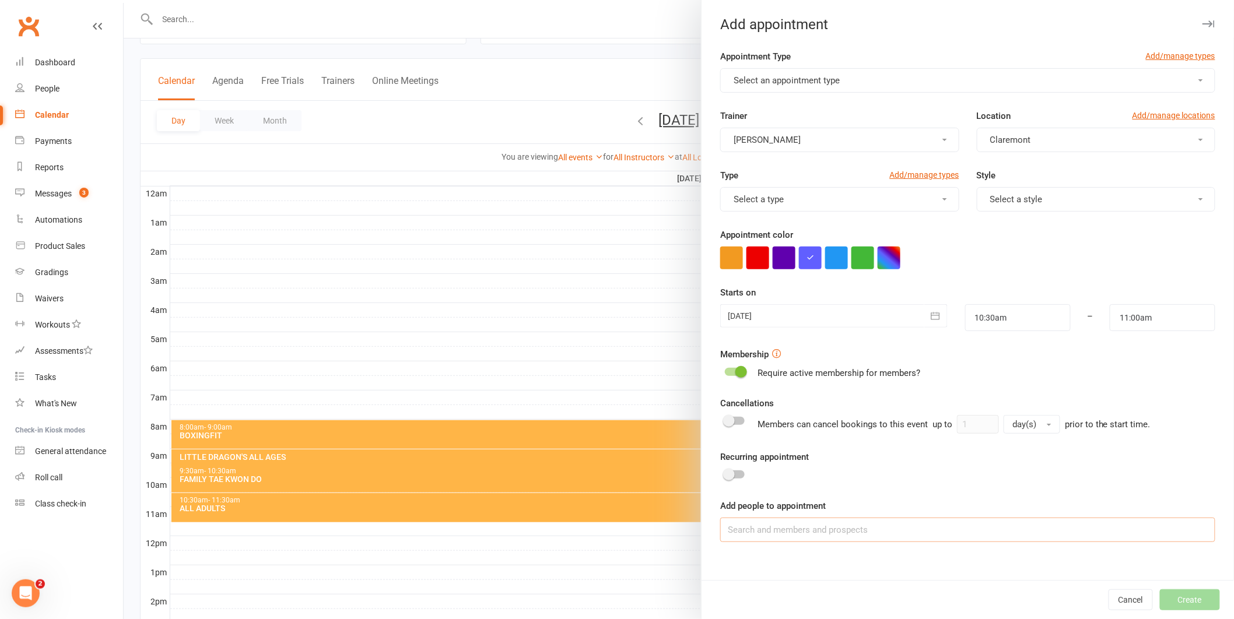
click at [786, 538] on input at bounding box center [967, 530] width 495 height 24
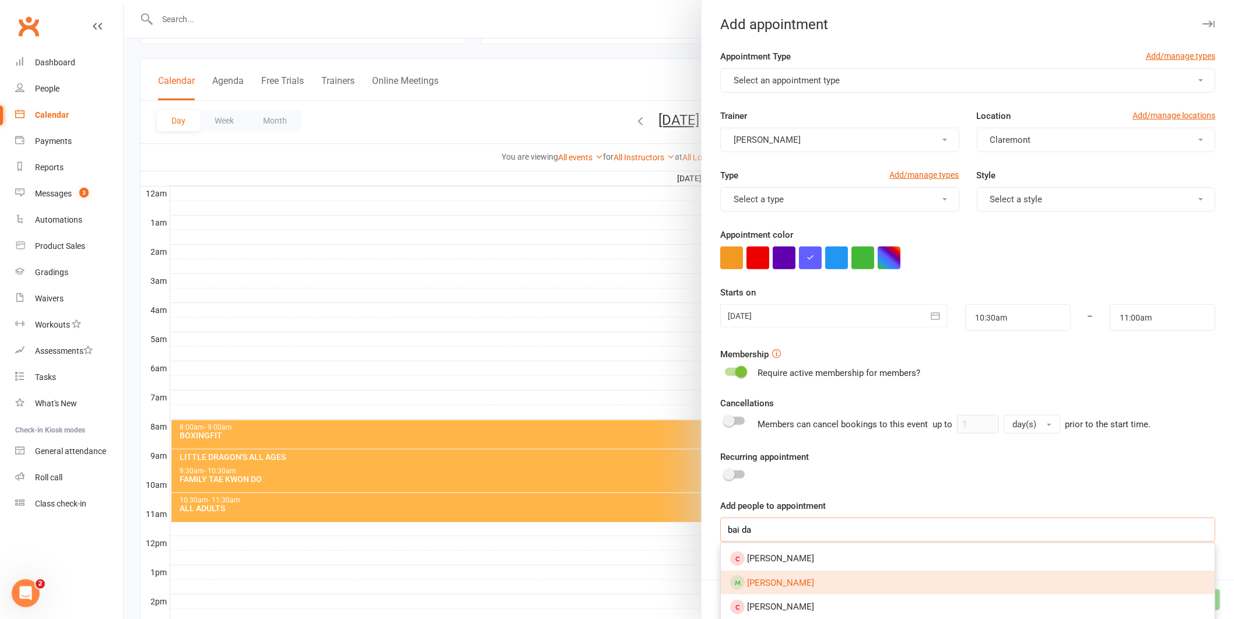
type input "bai da"
click at [771, 580] on span "[PERSON_NAME]" at bounding box center [780, 583] width 67 height 10
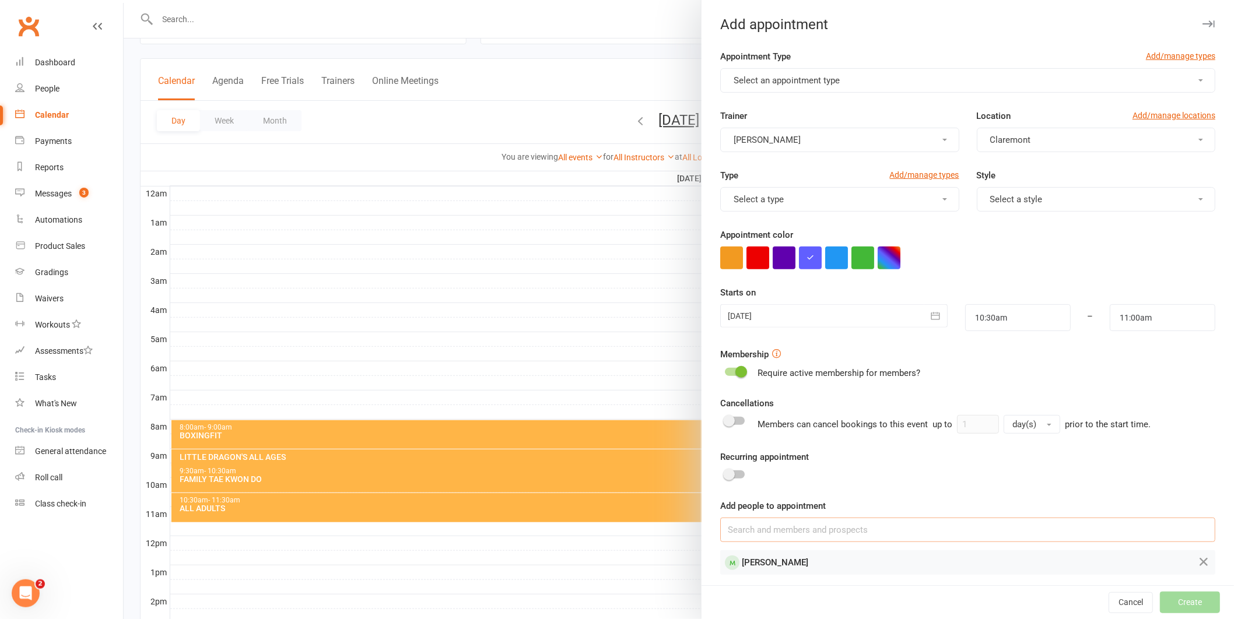
click at [763, 532] on input at bounding box center [967, 530] width 495 height 24
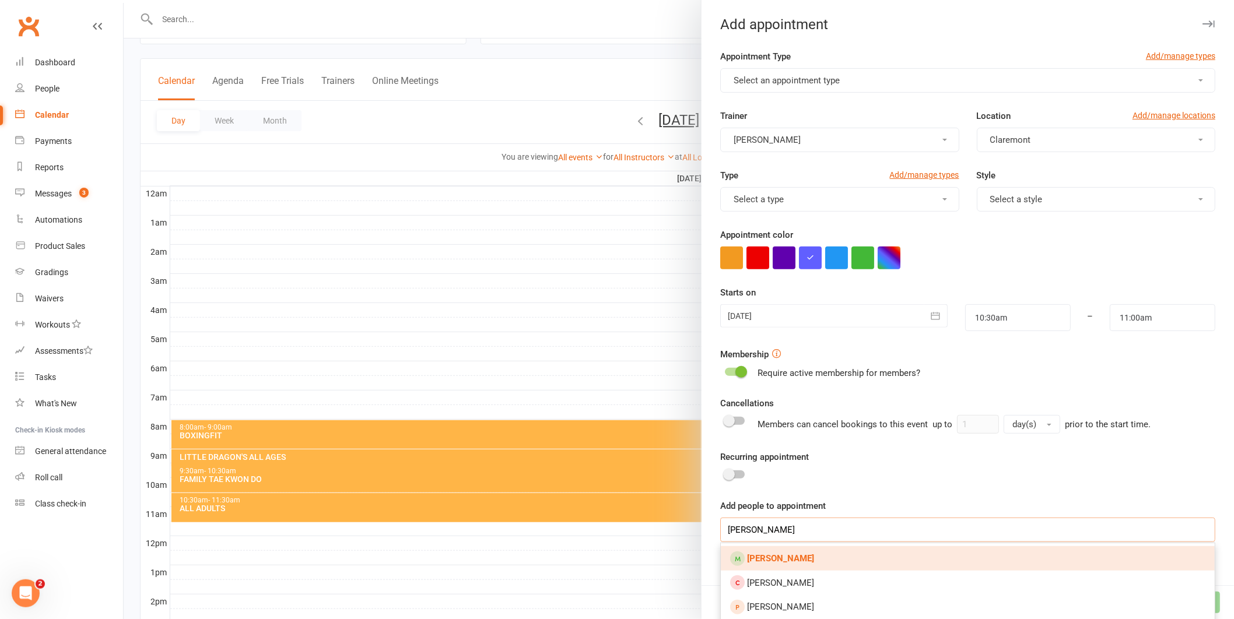
type input "[PERSON_NAME]"
click at [753, 560] on strong "[PERSON_NAME]" at bounding box center [780, 558] width 67 height 10
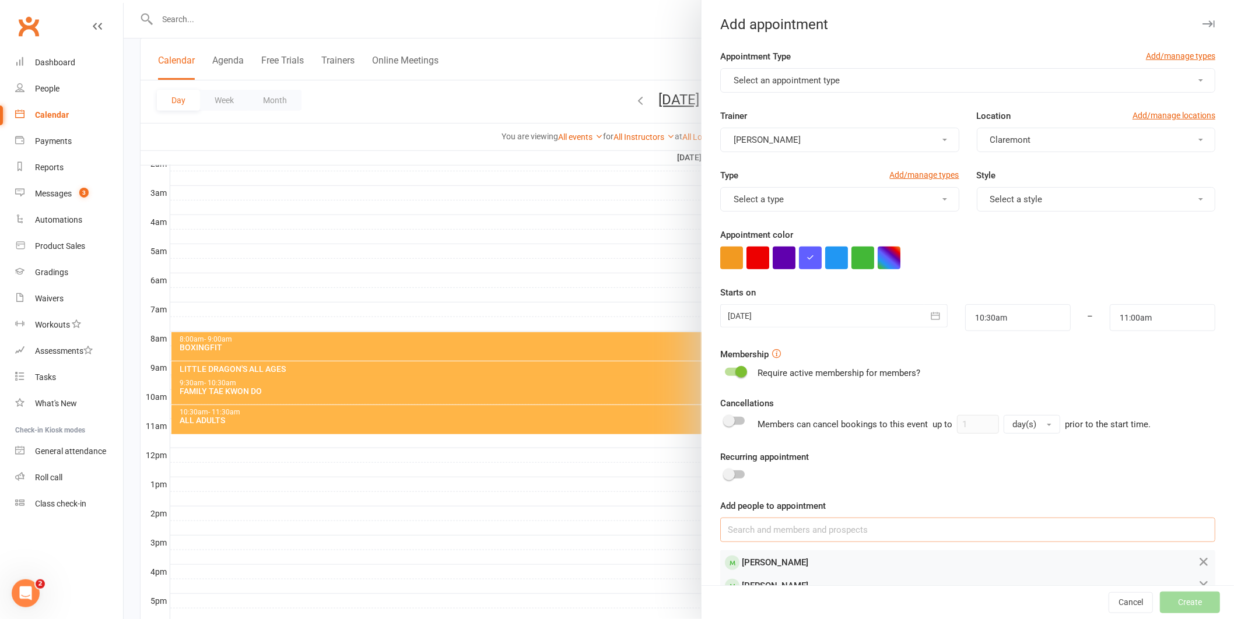
scroll to position [149, 0]
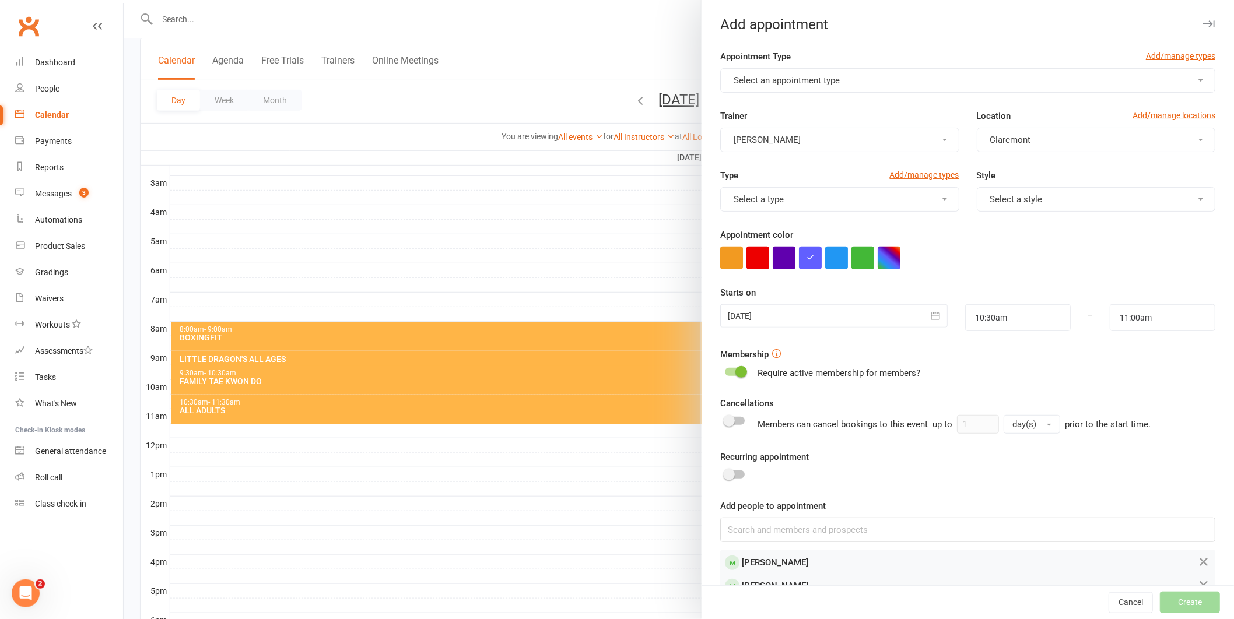
click at [769, 563] on span "[PERSON_NAME]" at bounding box center [775, 563] width 66 height 10
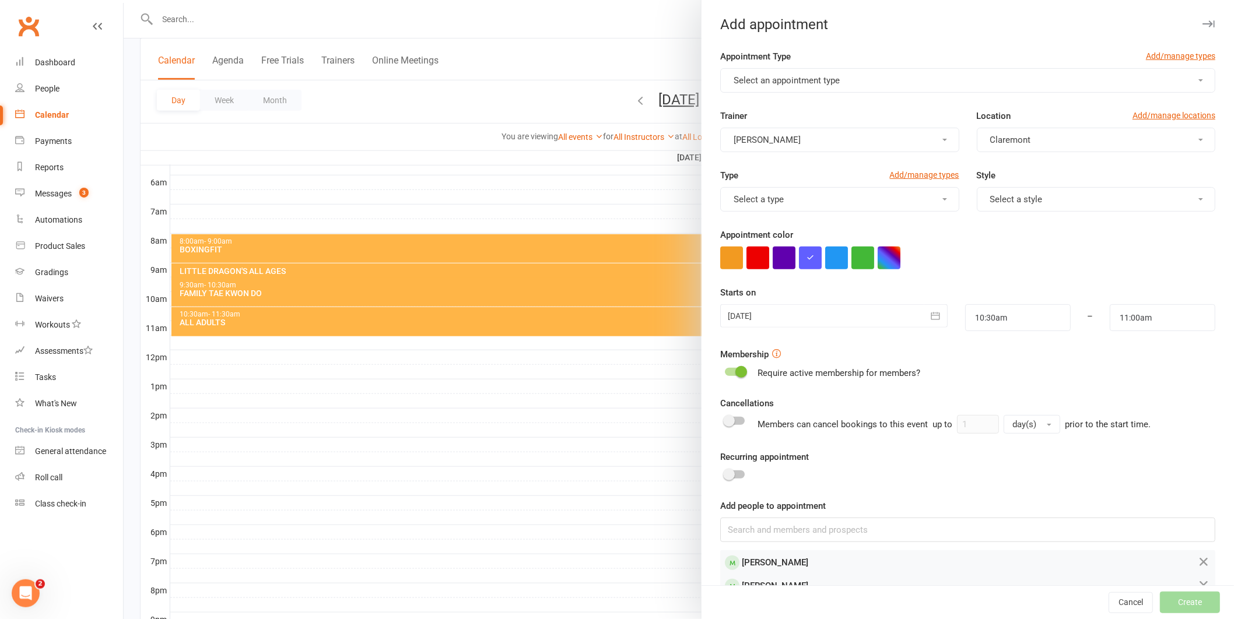
scroll to position [293, 0]
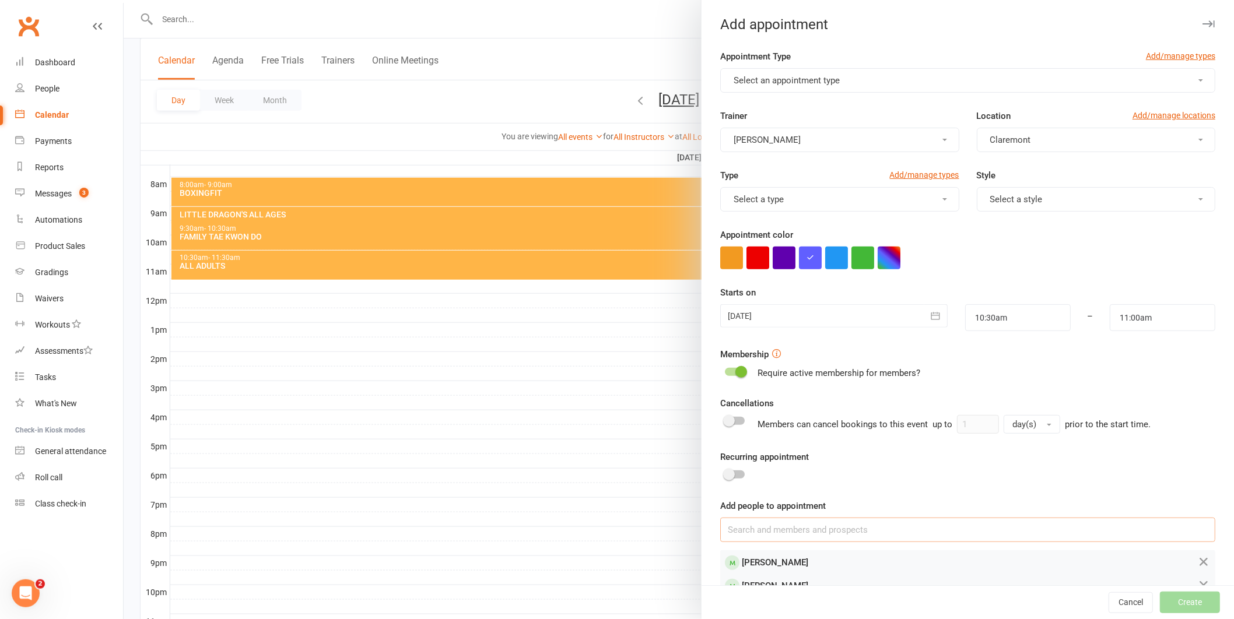
click at [794, 524] on input at bounding box center [967, 530] width 495 height 24
click at [935, 197] on button "Select a type" at bounding box center [839, 199] width 239 height 24
drag, startPoint x: 957, startPoint y: 230, endPoint x: 976, endPoint y: 215, distance: 24.1
click at [957, 229] on div "Appointment color" at bounding box center [967, 248] width 495 height 41
click at [1198, 198] on span "button" at bounding box center [1200, 199] width 5 height 2
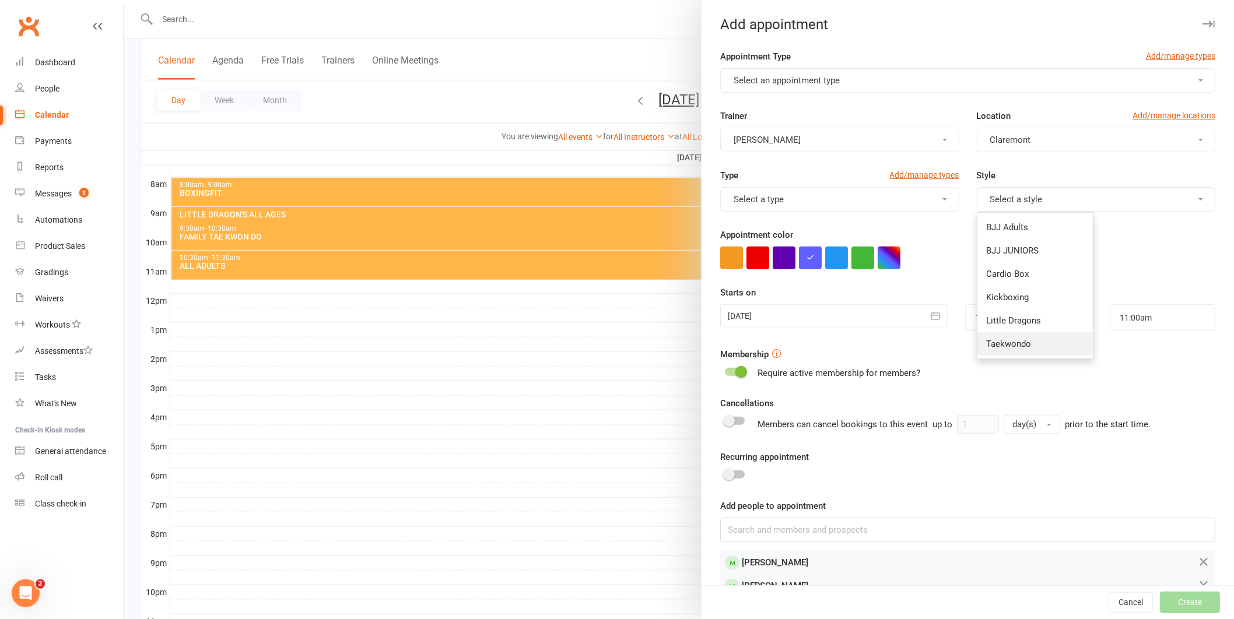
click at [1025, 345] on link "Taekwondo" at bounding box center [1034, 343] width 115 height 23
click at [1186, 80] on button "Select an appointment type" at bounding box center [967, 80] width 495 height 24
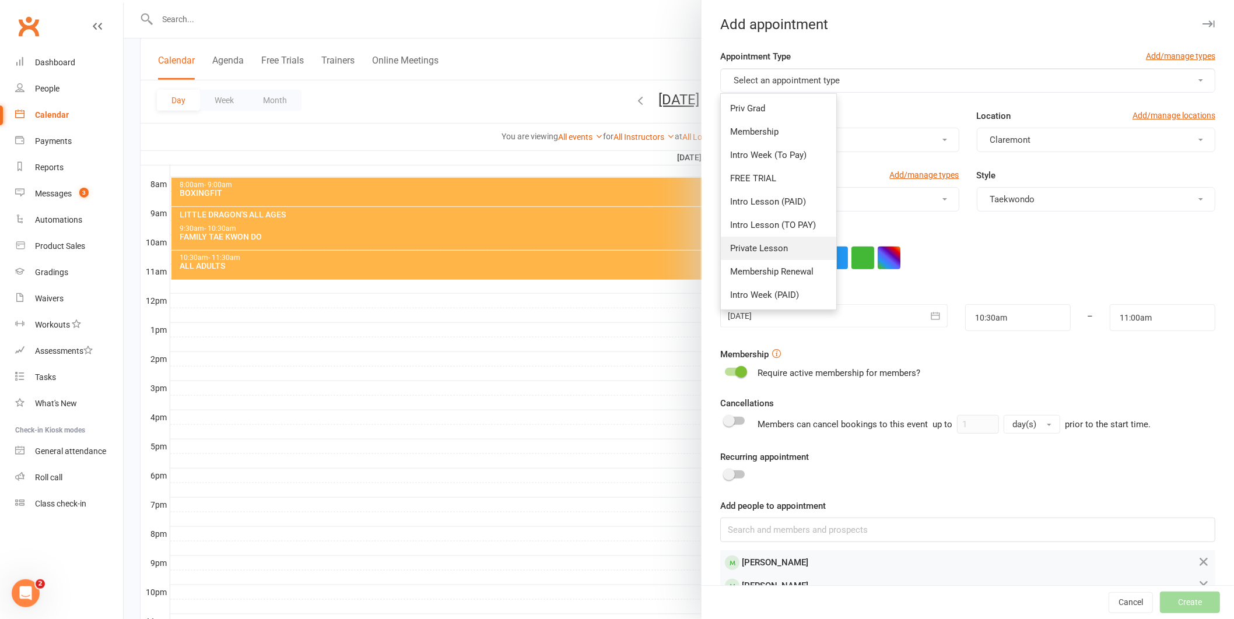
click at [769, 248] on span "Private Lesson" at bounding box center [759, 248] width 58 height 10
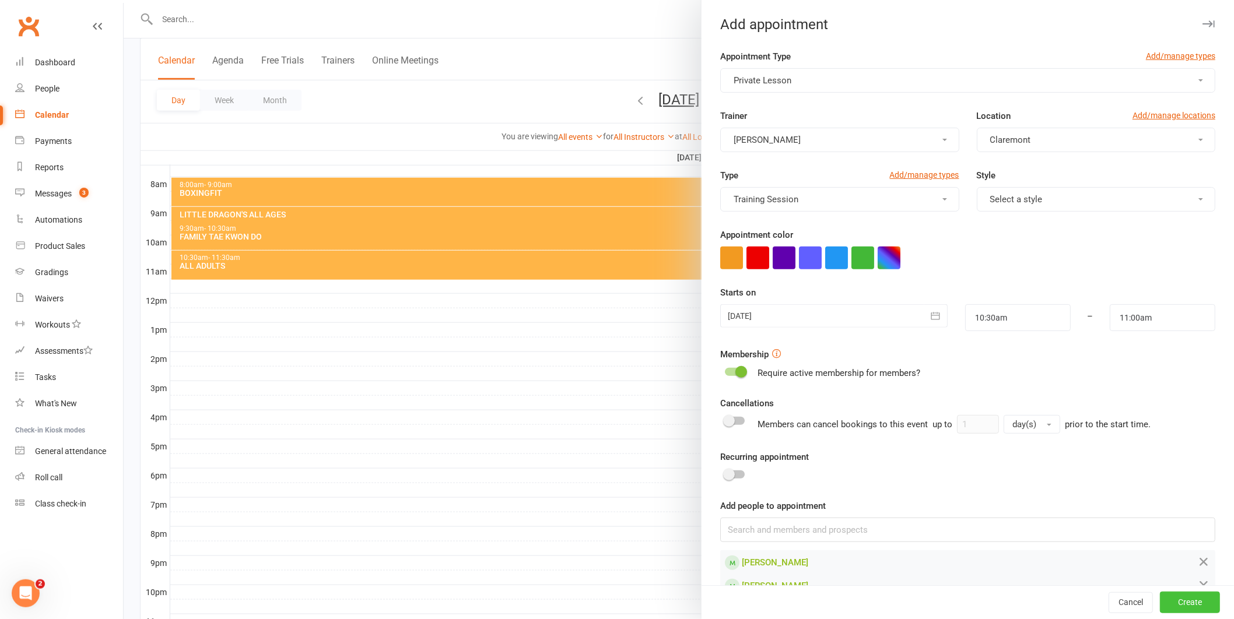
click at [1175, 598] on button "Create" at bounding box center [1190, 603] width 60 height 21
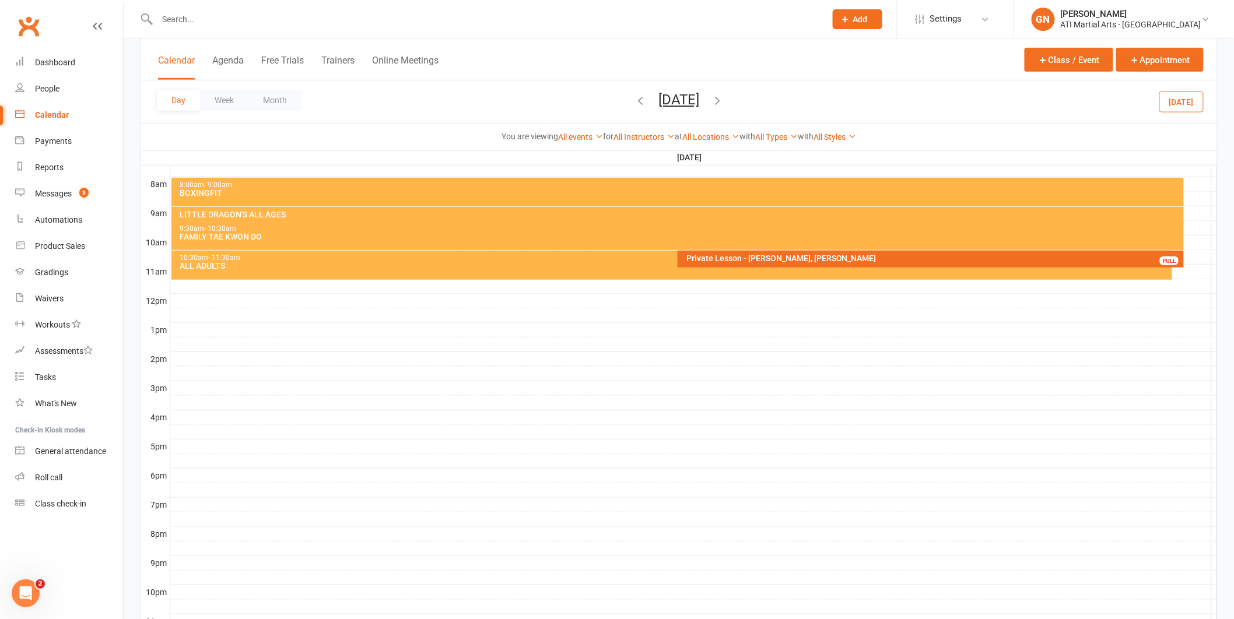
click at [752, 254] on div "Private Lesson - [PERSON_NAME], [PERSON_NAME]" at bounding box center [934, 258] width 496 height 8
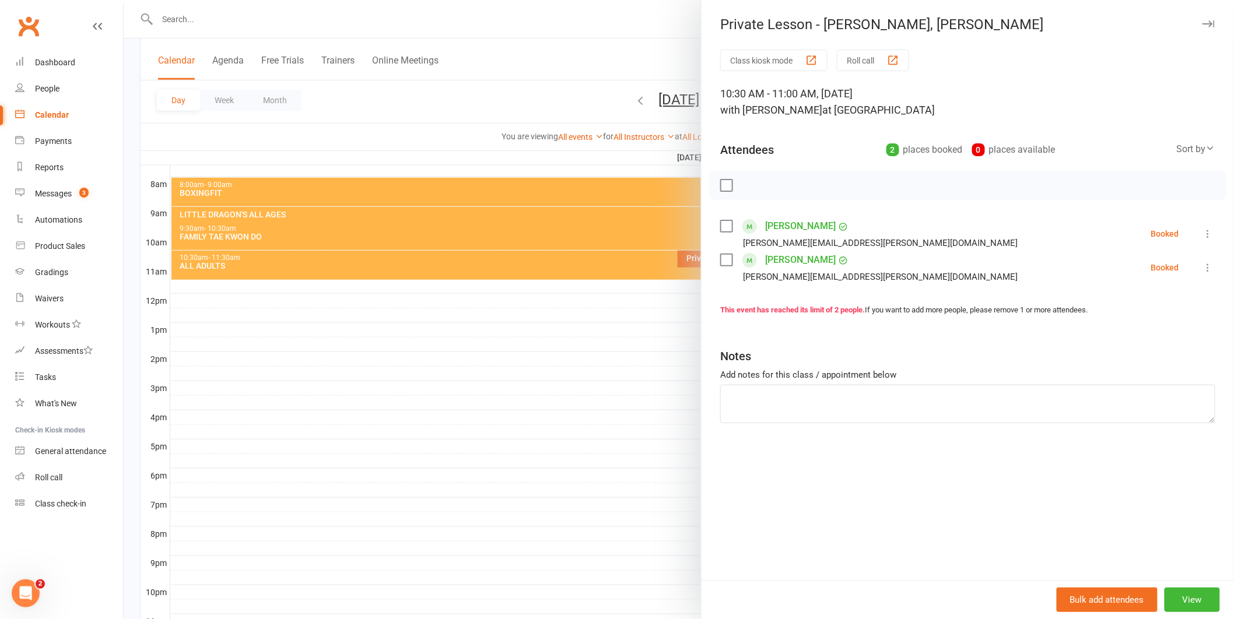
click at [602, 398] on div at bounding box center [679, 309] width 1110 height 619
